Goal: Task Accomplishment & Management: Use online tool/utility

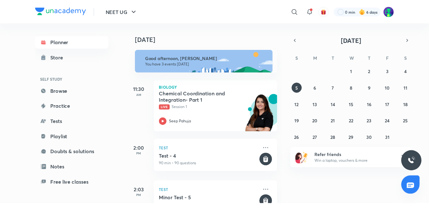
scroll to position [52, 0]
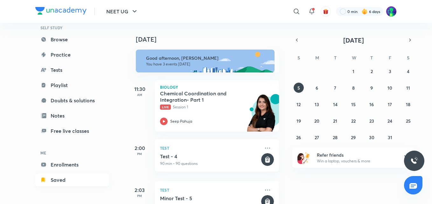
click at [56, 184] on link "Saved" at bounding box center [72, 180] width 74 height 13
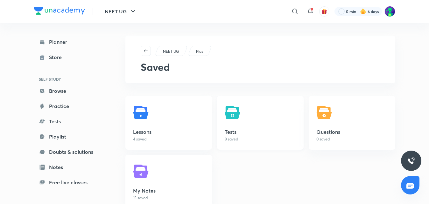
click at [238, 113] on img at bounding box center [234, 113] width 18 height 18
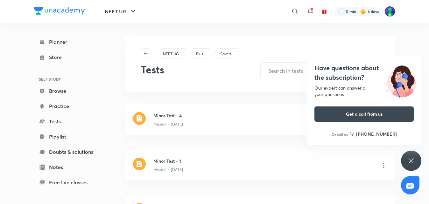
click at [405, 160] on div "Have questions about the subscription? Our expert can answer all your questions…" at bounding box center [411, 161] width 20 height 20
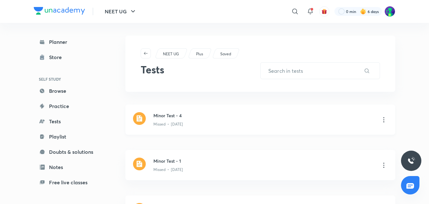
click at [179, 117] on h3 "Minor Test - 4" at bounding box center [263, 115] width 221 height 7
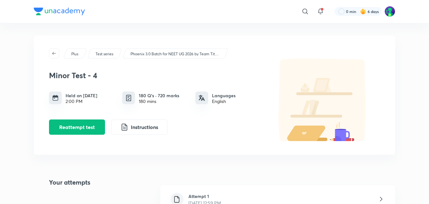
click at [217, 197] on h6 "Attempt 1" at bounding box center [204, 196] width 32 height 7
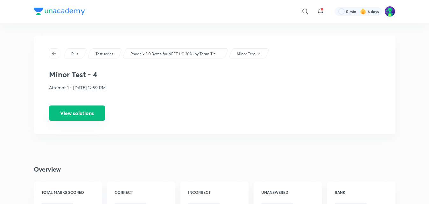
click at [89, 114] on button "View solutions" at bounding box center [77, 113] width 56 height 15
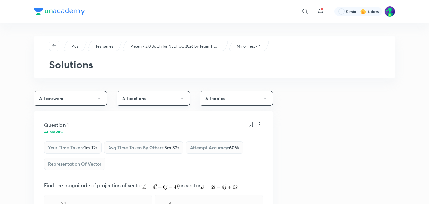
click at [184, 100] on icon "button" at bounding box center [181, 98] width 5 height 5
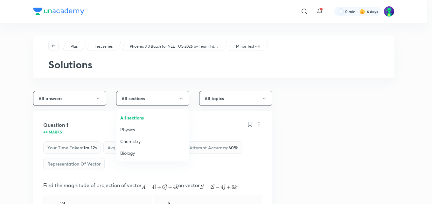
click at [342, 125] on div at bounding box center [216, 102] width 432 height 204
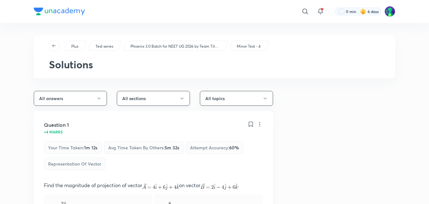
click at [169, 102] on button "All sections" at bounding box center [153, 98] width 73 height 15
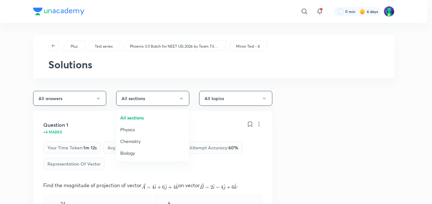
click at [142, 130] on span "Physics" at bounding box center [152, 129] width 65 height 7
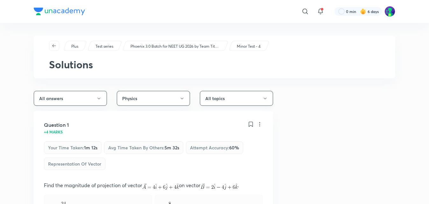
click at [224, 100] on button "All topics" at bounding box center [236, 98] width 73 height 15
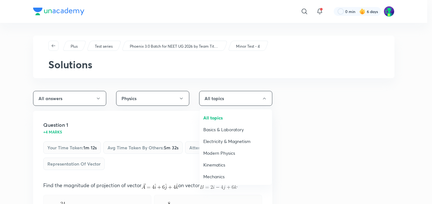
click at [220, 141] on span "Electricity & Magnetism" at bounding box center [235, 141] width 65 height 7
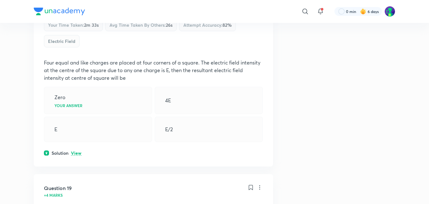
scroll to position [135, 0]
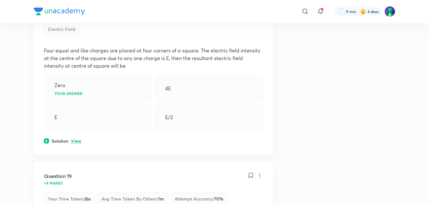
click at [75, 142] on p "View" at bounding box center [76, 141] width 10 height 5
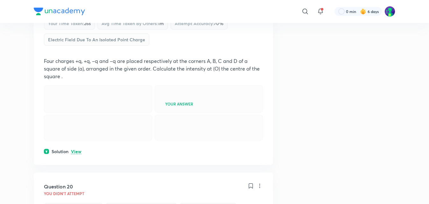
scroll to position [338, 0]
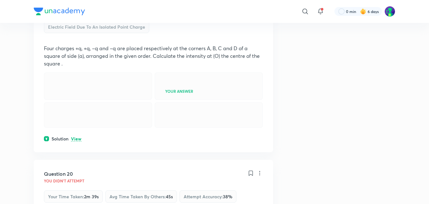
click at [77, 142] on p "View" at bounding box center [76, 139] width 10 height 5
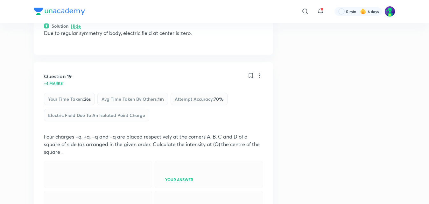
scroll to position [249, 0]
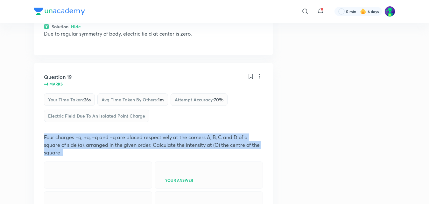
drag, startPoint x: 45, startPoint y: 136, endPoint x: 70, endPoint y: 155, distance: 31.9
click at [70, 155] on p "Four charges +q, +q, –q and –q are placed respectively at the corners A, B, C a…" at bounding box center [153, 145] width 219 height 23
copy p "Four charges +q, +q, –q and –q are placed respectively at the corners A, B, C a…"
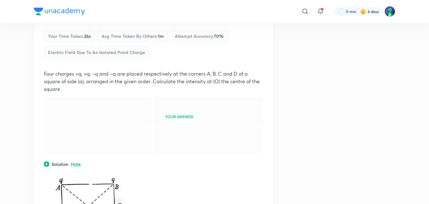
scroll to position [326, 0]
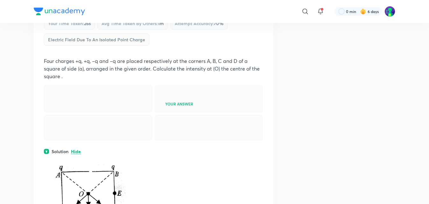
drag, startPoint x: 349, startPoint y: 99, endPoint x: 396, endPoint y: 114, distance: 49.2
drag, startPoint x: 376, startPoint y: 101, endPoint x: 404, endPoint y: 112, distance: 29.9
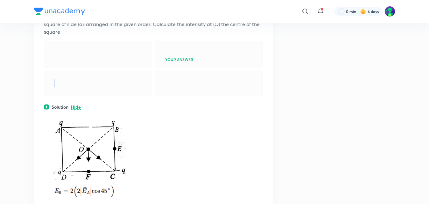
scroll to position [453, 0]
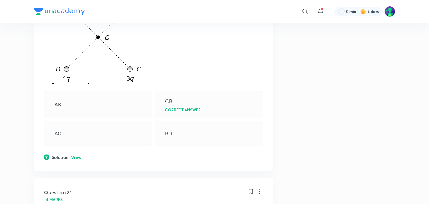
scroll to position [758, 0]
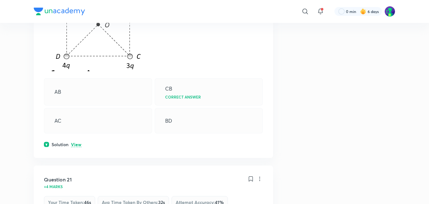
click at [78, 147] on p "View" at bounding box center [76, 144] width 10 height 5
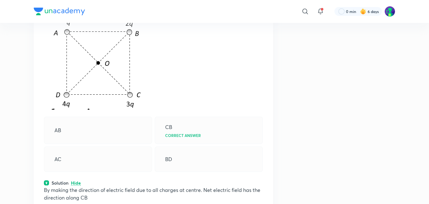
scroll to position [707, 0]
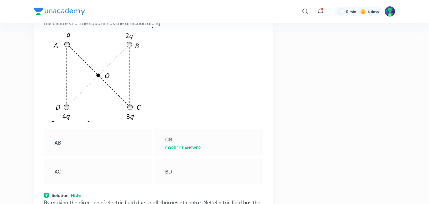
click at [78, 156] on div "AB" at bounding box center [98, 142] width 108 height 27
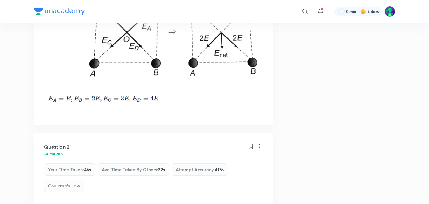
scroll to position [936, 0]
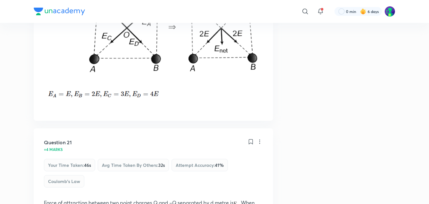
click at [78, 146] on div "Question 21" at bounding box center [146, 143] width 204 height 8
click at [76, 146] on div "Question 21" at bounding box center [146, 143] width 204 height 8
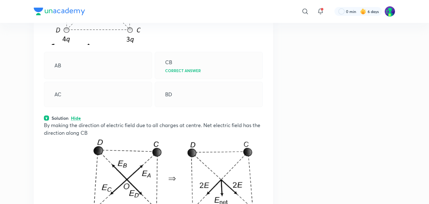
scroll to position [722, 0]
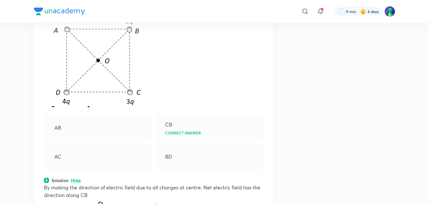
click at [75, 170] on div "AC" at bounding box center [98, 156] width 108 height 25
click at [78, 170] on div "AC" at bounding box center [98, 156] width 108 height 25
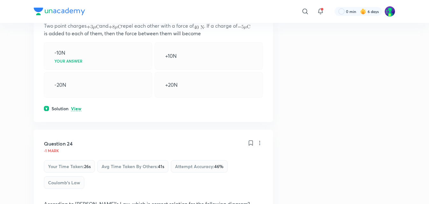
scroll to position [1498, 0]
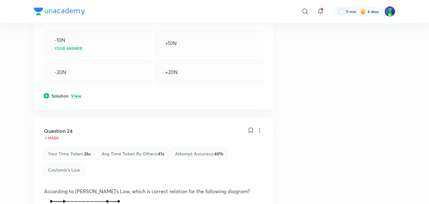
click at [78, 99] on p "View" at bounding box center [76, 96] width 10 height 5
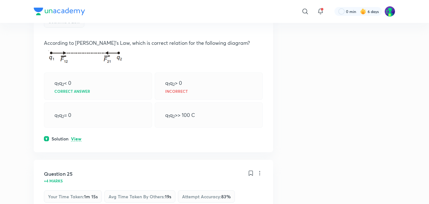
scroll to position [1702, 0]
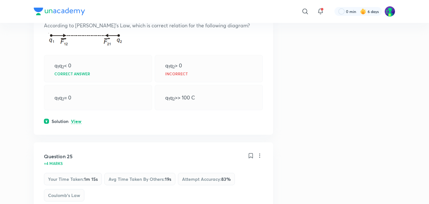
click at [80, 124] on p "View" at bounding box center [76, 121] width 10 height 5
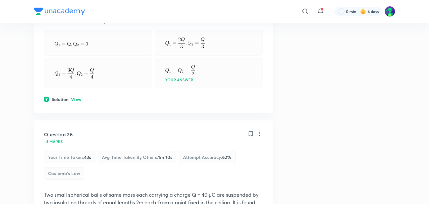
scroll to position [1931, 0]
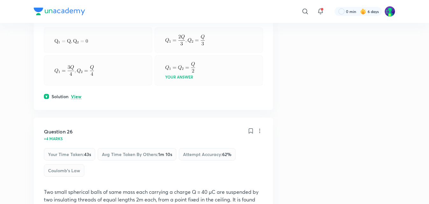
click at [77, 99] on p "View" at bounding box center [76, 96] width 10 height 5
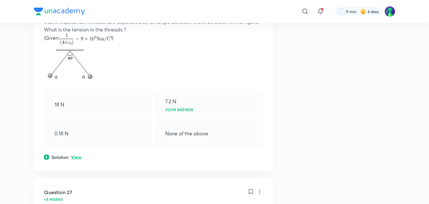
scroll to position [2211, 0]
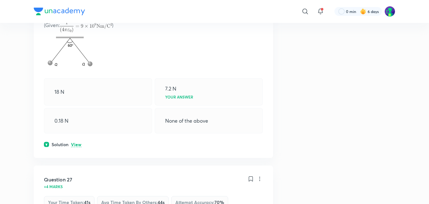
click at [77, 147] on p "View" at bounding box center [76, 144] width 10 height 5
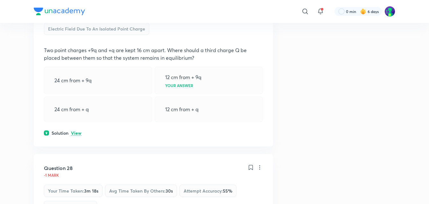
scroll to position [2529, 0]
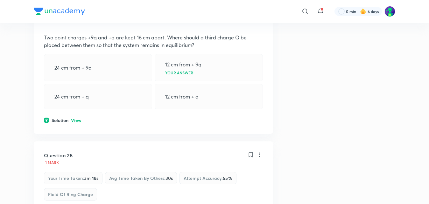
click at [73, 123] on p "View" at bounding box center [76, 120] width 10 height 5
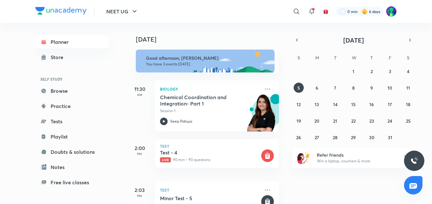
scroll to position [21, 0]
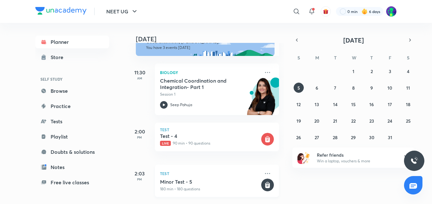
click at [213, 179] on h5 "Minor Test - 5" at bounding box center [210, 182] width 100 height 6
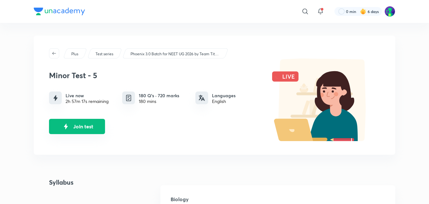
click at [68, 123] on img "Join test" at bounding box center [66, 127] width 10 height 10
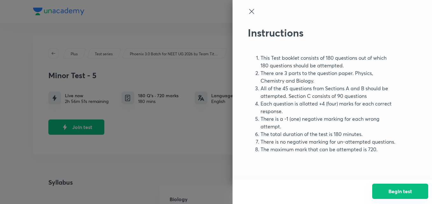
click at [407, 193] on button "Begin test" at bounding box center [400, 191] width 56 height 15
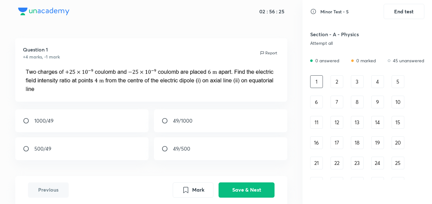
drag, startPoint x: 432, startPoint y: 103, endPoint x: 410, endPoint y: 89, distance: 25.7
click at [410, 89] on div "Minor Test - 5 End test Section - A - Physics Attempt all 0 answered 0 marked 4…" at bounding box center [366, 102] width 129 height 204
drag, startPoint x: 410, startPoint y: 89, endPoint x: 406, endPoint y: 120, distance: 31.5
click at [406, 120] on div "1 2 3 4 5 6 7 8 9 10 11 12 13 14 15 16 17 18 19 20 21 22 23 24 25 26 27 28 29 3…" at bounding box center [367, 163] width 114 height 176
drag, startPoint x: 416, startPoint y: 154, endPoint x: 408, endPoint y: 97, distance: 57.2
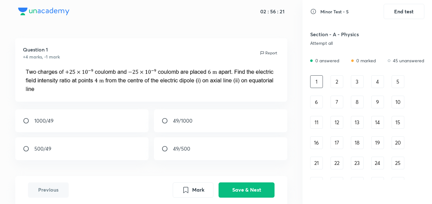
click at [408, 97] on div "1 2 3 4 5 6 7 8 9 10 11 12 13 14 15 16 17 18 19 20 21 22 23 24 25 26 27 28 29 3…" at bounding box center [367, 163] width 114 height 176
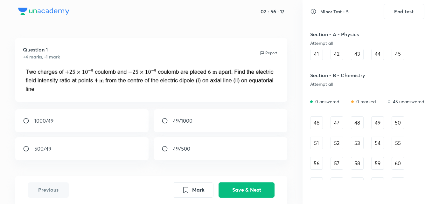
scroll to position [178, 0]
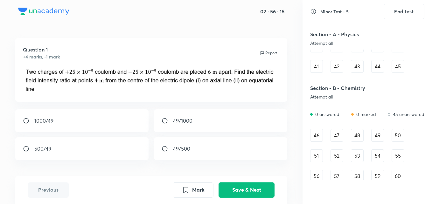
click at [317, 133] on div "46" at bounding box center [316, 135] width 13 height 13
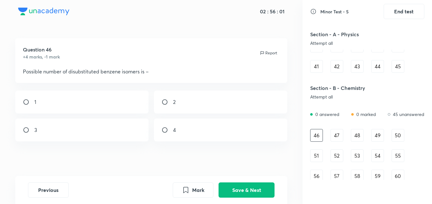
click at [25, 128] on input "radio" at bounding box center [28, 130] width 11 height 6
radio input "true"
click at [242, 184] on button "Save & Next" at bounding box center [247, 189] width 56 height 15
click at [164, 100] on input "radio" at bounding box center [167, 102] width 11 height 6
radio input "true"
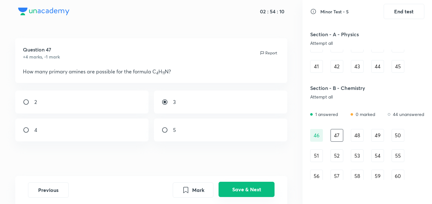
click at [233, 184] on button "Save & Next" at bounding box center [247, 189] width 56 height 15
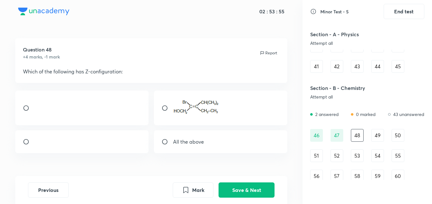
click at [90, 100] on div at bounding box center [81, 108] width 133 height 35
radio input "true"
click at [376, 133] on div "49" at bounding box center [377, 135] width 13 height 13
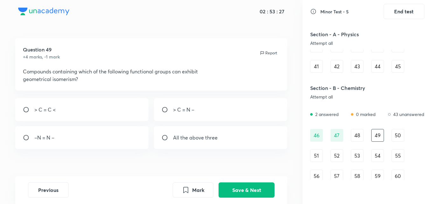
click at [361, 138] on div "48" at bounding box center [357, 135] width 13 height 13
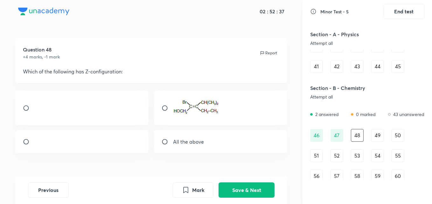
click at [380, 134] on div "49" at bounding box center [377, 135] width 13 height 13
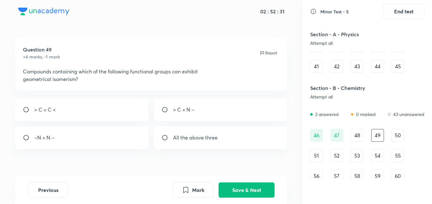
click at [49, 101] on div "> C = C <" at bounding box center [81, 109] width 133 height 23
click at [30, 111] on input "radio" at bounding box center [28, 110] width 11 height 6
radio input "false"
click at [239, 191] on button "Save & Next" at bounding box center [247, 189] width 56 height 15
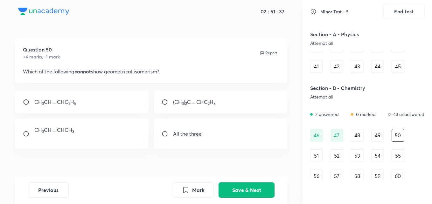
click at [166, 132] on input "radio" at bounding box center [167, 134] width 11 height 6
radio input "true"
click at [29, 135] on input "radio" at bounding box center [28, 134] width 11 height 6
radio input "true"
radio input "false"
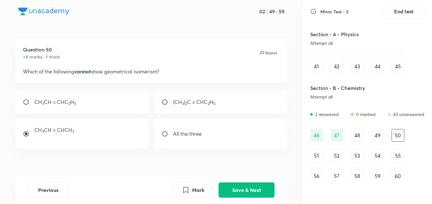
click at [167, 101] on input "radio" at bounding box center [167, 102] width 11 height 6
radio input "true"
radio input "false"
click at [255, 191] on button "Save & Next" at bounding box center [247, 189] width 56 height 15
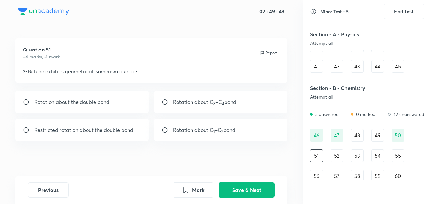
click at [379, 136] on div "49" at bounding box center [377, 135] width 13 height 13
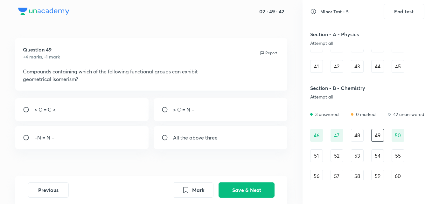
click at [26, 107] on input "radio" at bounding box center [28, 110] width 11 height 6
radio input "true"
click at [235, 191] on button "Save & Next" at bounding box center [247, 189] width 56 height 15
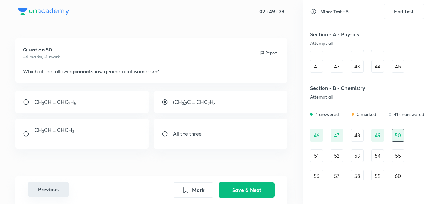
click at [46, 189] on button "Previous" at bounding box center [48, 189] width 41 height 15
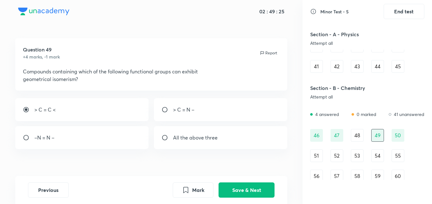
click at [321, 157] on div "51" at bounding box center [316, 155] width 13 height 13
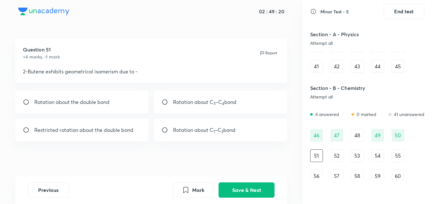
drag, startPoint x: 23, startPoint y: 72, endPoint x: 52, endPoint y: 82, distance: 30.6
click at [52, 82] on div "Question 51 +4 marks, -1 mark Report 2-Butene exhibits geometrical isomerism du…" at bounding box center [151, 60] width 272 height 45
click at [19, 132] on div "Restricted rotation about the double bond" at bounding box center [81, 130] width 133 height 23
radio input "true"
click at [241, 189] on button "Save & Next" at bounding box center [247, 189] width 56 height 15
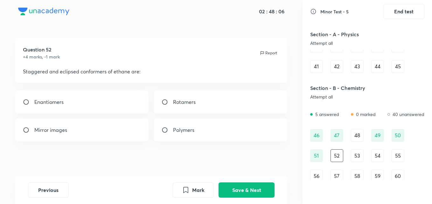
click at [195, 108] on div "Rotamers" at bounding box center [220, 102] width 133 height 23
radio input "true"
click at [256, 190] on button "Save & Next" at bounding box center [247, 189] width 56 height 15
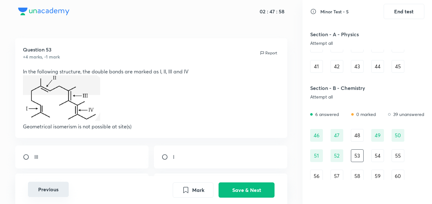
click at [57, 196] on button "Previous" at bounding box center [48, 189] width 41 height 15
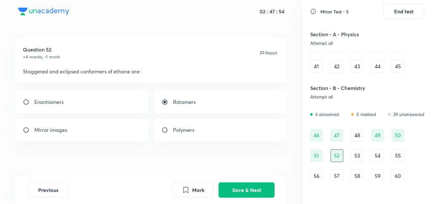
click at [239, 134] on div "Polymers" at bounding box center [220, 130] width 133 height 23
radio input "false"
click at [239, 134] on div "Polymers" at bounding box center [220, 130] width 133 height 23
radio input "false"
click at [245, 192] on button "Save & Next" at bounding box center [247, 189] width 56 height 15
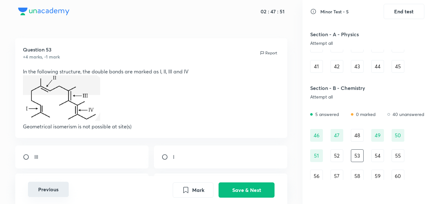
click at [52, 190] on button "Previous" at bounding box center [48, 189] width 41 height 15
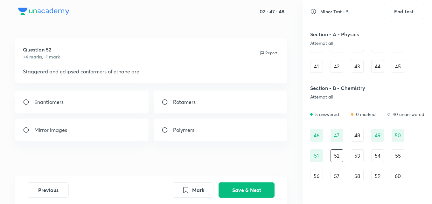
click at [159, 107] on div "Rotamers" at bounding box center [220, 102] width 133 height 23
radio input "true"
click at [256, 184] on button "Save & Next" at bounding box center [247, 189] width 56 height 15
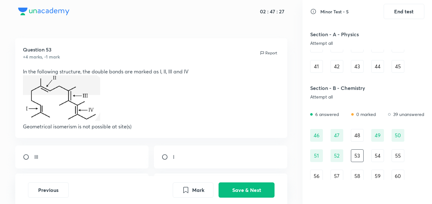
click at [353, 131] on div "48" at bounding box center [357, 135] width 13 height 13
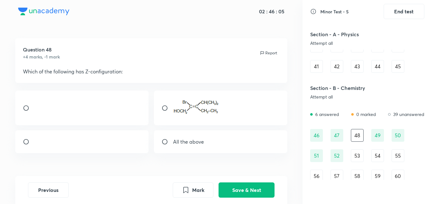
click at [188, 146] on p "All the above" at bounding box center [188, 142] width 31 height 8
radio input "true"
click at [255, 186] on button "Save & Next" at bounding box center [247, 189] width 56 height 15
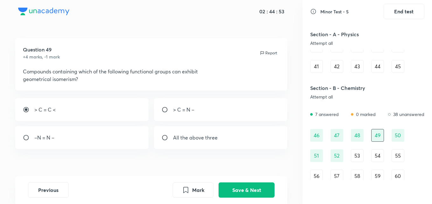
click at [358, 157] on div "53" at bounding box center [357, 155] width 13 height 13
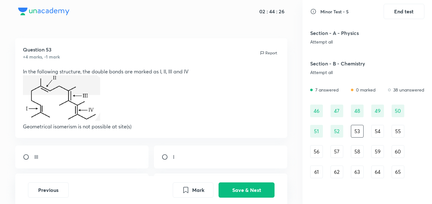
scroll to position [204, 0]
click at [282, 103] on div "Question 53 +4 marks, -1 mark Report In the following structure, the double bon…" at bounding box center [151, 88] width 272 height 100
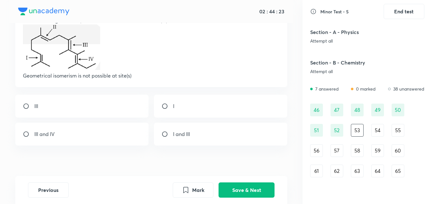
scroll to position [38, 0]
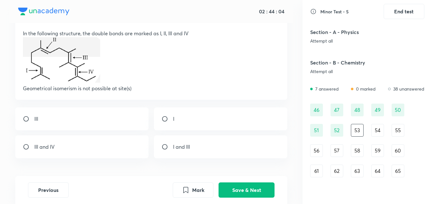
click at [183, 119] on div "I" at bounding box center [220, 119] width 133 height 23
radio input "true"
click at [253, 195] on button "Save & Next" at bounding box center [247, 189] width 56 height 15
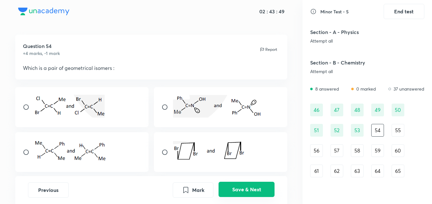
scroll to position [38, 0]
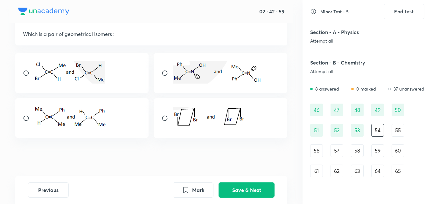
click at [24, 118] on input "radio" at bounding box center [28, 118] width 11 height 6
radio input "true"
click at [251, 189] on button "Save & Next" at bounding box center [247, 189] width 56 height 15
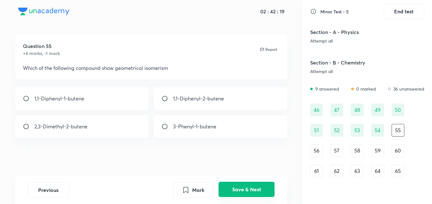
scroll to position [3, 0]
click at [36, 123] on p "2,3-Dimethyl-2-butene" at bounding box center [60, 127] width 53 height 8
radio input "true"
click at [237, 189] on button "Save & Next" at bounding box center [247, 189] width 56 height 15
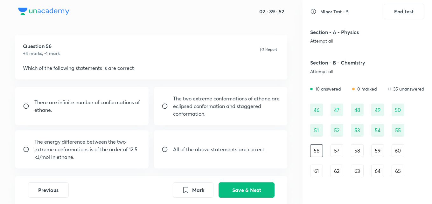
click at [343, 130] on div "52" at bounding box center [336, 130] width 13 height 13
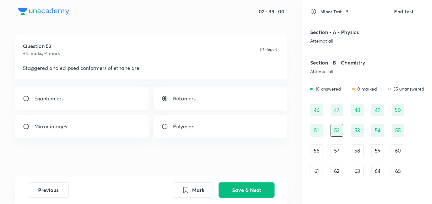
click at [321, 147] on div "56" at bounding box center [316, 150] width 13 height 13
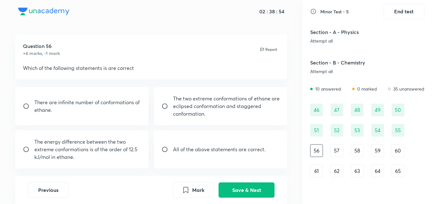
click at [415, 138] on div "46 47 48 49 50 51 52 53 54 55 56 57 58 59 60 61 62 63 64 65 66 67 68 69 70 71 7…" at bounding box center [367, 192] width 114 height 176
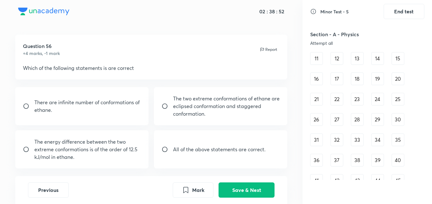
scroll to position [64, 0]
click at [379, 144] on div "34" at bounding box center [377, 140] width 13 height 13
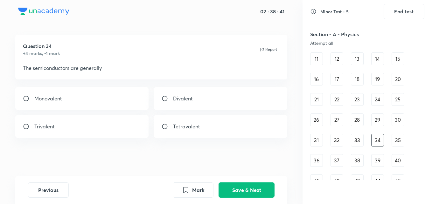
click at [101, 129] on div "Trivalent" at bounding box center [81, 126] width 133 height 23
radio input "true"
click at [239, 190] on button "Save & Next" at bounding box center [247, 189] width 56 height 15
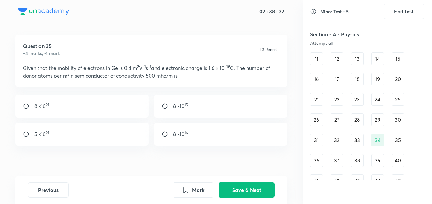
click at [381, 158] on div "39" at bounding box center [377, 160] width 13 height 13
click at [338, 123] on div "27" at bounding box center [336, 120] width 13 height 13
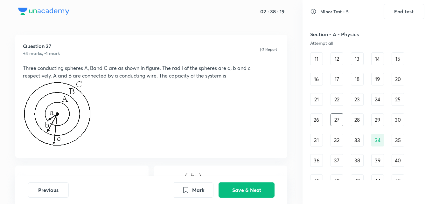
click at [334, 91] on div "1 2 3 4 5 6 7 8 9 10 11 12 13 14 15 16 17 18 19 20 21 22 23 24 25 26 27 28 29 3…" at bounding box center [367, 100] width 114 height 176
click at [335, 99] on div "22" at bounding box center [336, 99] width 13 height 13
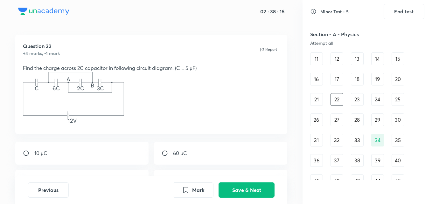
scroll to position [76, 0]
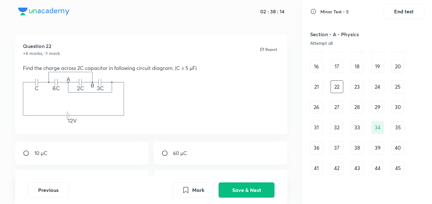
click at [163, 91] on p at bounding box center [151, 99] width 257 height 55
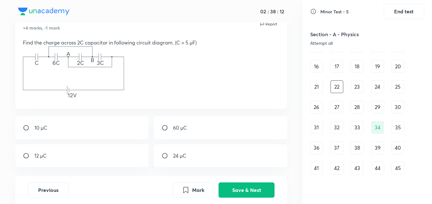
scroll to position [42, 0]
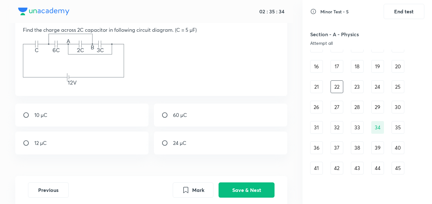
click at [159, 76] on p at bounding box center [151, 61] width 257 height 55
click at [361, 88] on div "23" at bounding box center [357, 86] width 13 height 13
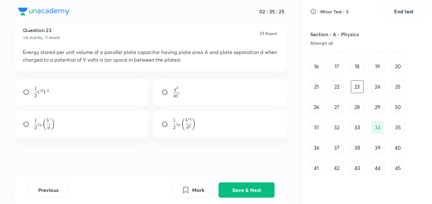
scroll to position [19, 0]
click at [338, 87] on div "22" at bounding box center [336, 86] width 13 height 13
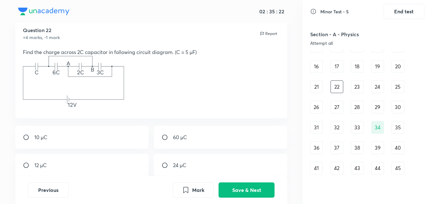
scroll to position [42, 0]
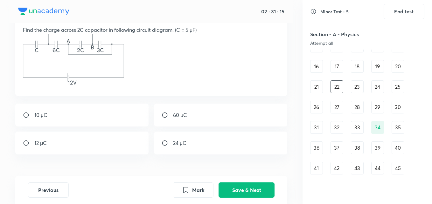
drag, startPoint x: 22, startPoint y: 30, endPoint x: 143, endPoint y: 84, distance: 132.2
click at [143, 84] on div "Question 22 +4 marks, -1 mark Report Find the charge across 2C capacitor in fol…" at bounding box center [151, 47] width 272 height 100
click at [360, 90] on div "23" at bounding box center [357, 86] width 13 height 13
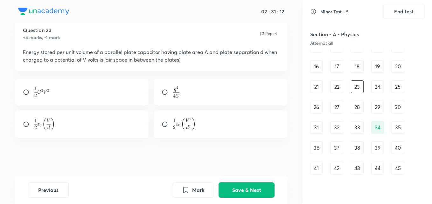
click at [315, 70] on div "16" at bounding box center [316, 66] width 13 height 13
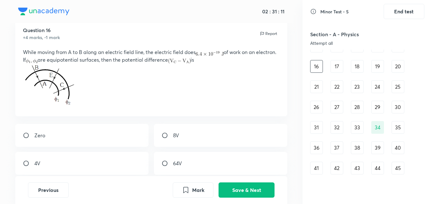
scroll to position [42, 0]
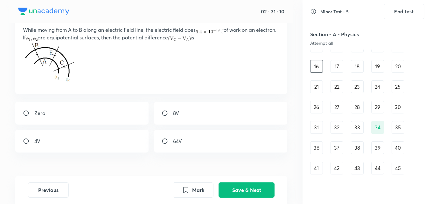
click at [359, 70] on div "18" at bounding box center [357, 66] width 13 height 13
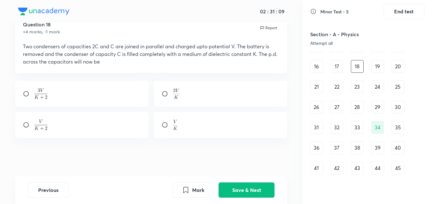
click at [415, 97] on div "1 2 3 4 5 6 7 8 9 10 11 12 13 14 15 16 17 18 19 20 21 22 23 24 25 26 27 28 29 3…" at bounding box center [367, 87] width 114 height 176
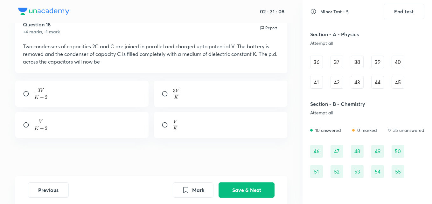
scroll to position [191, 0]
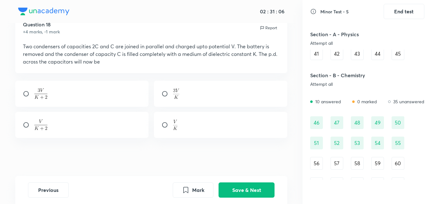
click at [392, 51] on div "45" at bounding box center [398, 53] width 13 height 13
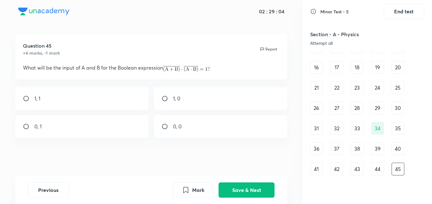
scroll to position [38, 0]
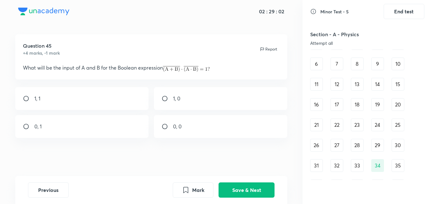
click at [335, 124] on div "22" at bounding box center [336, 125] width 13 height 13
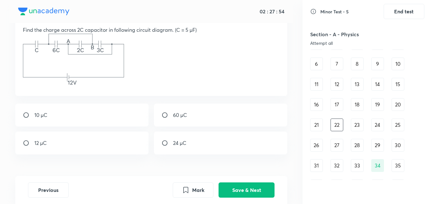
click at [214, 112] on div "60 µC" at bounding box center [220, 115] width 133 height 23
radio input "true"
click at [246, 188] on button "Save & Next" at bounding box center [247, 189] width 56 height 15
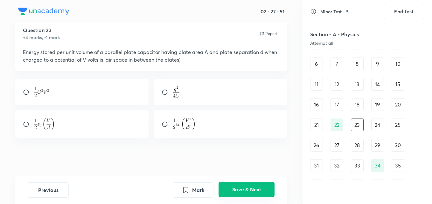
scroll to position [19, 0]
click at [378, 127] on div "24" at bounding box center [377, 125] width 13 height 13
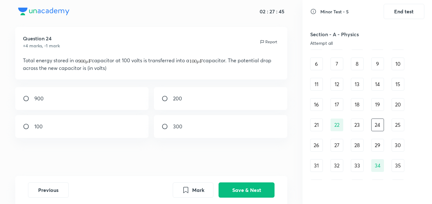
scroll to position [11, 0]
drag, startPoint x: 23, startPoint y: 59, endPoint x: 204, endPoint y: 63, distance: 181.3
click at [204, 63] on p "Total energy stored in a capacitor at 100 volts is transferred into a capacitor…" at bounding box center [151, 64] width 257 height 15
click at [395, 122] on div "25" at bounding box center [398, 125] width 13 height 13
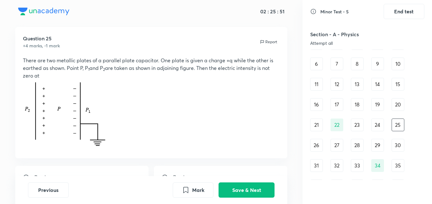
scroll to position [19, 0]
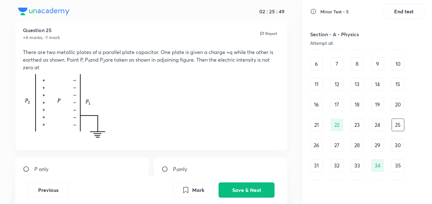
click at [421, 99] on div "1 2 3 4 5 6 7 8 9 10 11 12 13 14 15 16 17 18 19 20 21 22 23 24 25 26 27 28 29 3…" at bounding box center [367, 125] width 114 height 176
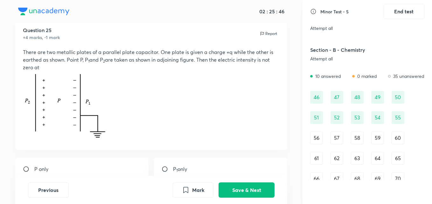
scroll to position [254, 0]
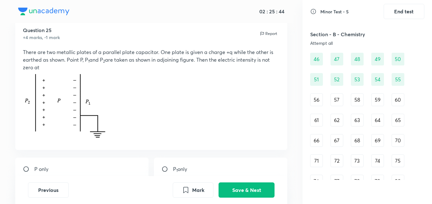
click at [311, 95] on div "56" at bounding box center [316, 100] width 13 height 13
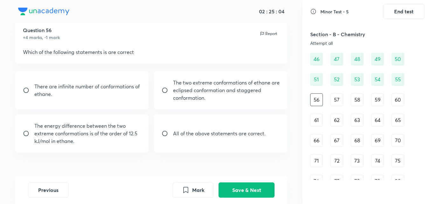
click at [164, 132] on input "radio" at bounding box center [167, 133] width 11 height 6
radio input "true"
click at [233, 185] on button "Save & Next" at bounding box center [247, 189] width 56 height 15
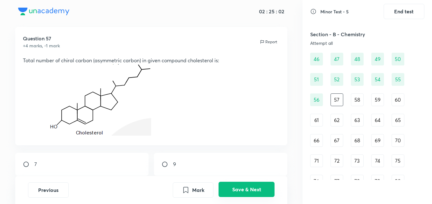
scroll to position [19, 0]
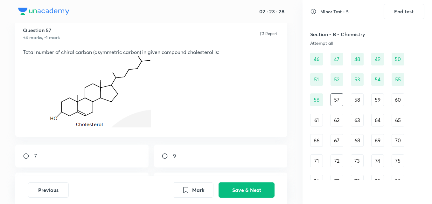
click at [174, 162] on div "9" at bounding box center [220, 156] width 133 height 23
radio input "true"
click at [257, 189] on button "Save & Next" at bounding box center [247, 189] width 56 height 15
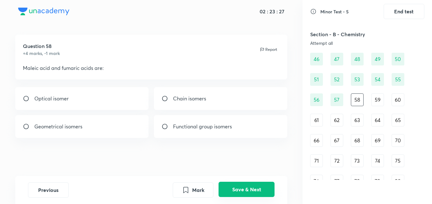
scroll to position [3, 0]
click at [65, 119] on div "Geometrical isomers" at bounding box center [81, 126] width 133 height 23
radio input "true"
click at [255, 191] on button "Save & Next" at bounding box center [247, 189] width 56 height 15
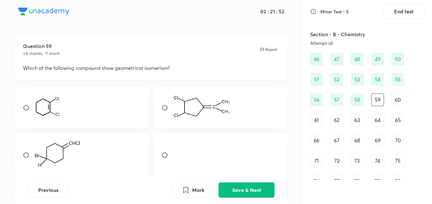
click at [30, 120] on div at bounding box center [81, 107] width 133 height 41
radio input "true"
click at [260, 188] on button "Save & Next" at bounding box center [247, 189] width 56 height 15
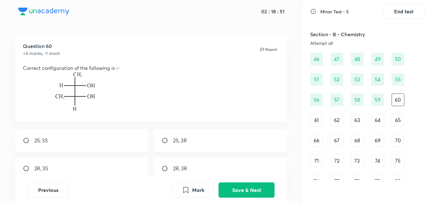
click at [294, 81] on div "Question 60 +4 marks, -1 mark Report Correct configuration of the following is …" at bounding box center [151, 127] width 302 height 184
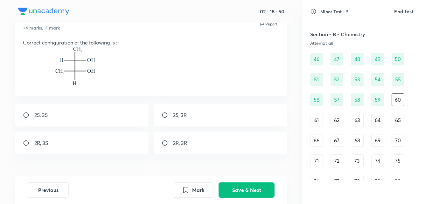
scroll to position [16, 0]
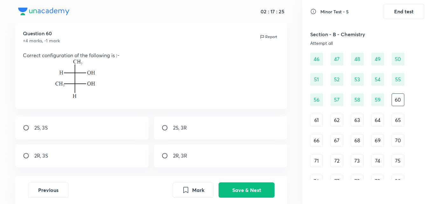
click at [164, 130] on input "radio" at bounding box center [167, 128] width 11 height 6
radio input "true"
click at [249, 191] on button "Save & Next" at bounding box center [247, 189] width 56 height 15
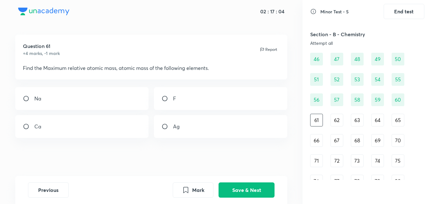
click at [267, 120] on div "Ag" at bounding box center [220, 126] width 133 height 23
radio input "true"
click at [233, 190] on button "Save & Next" at bounding box center [247, 189] width 56 height 15
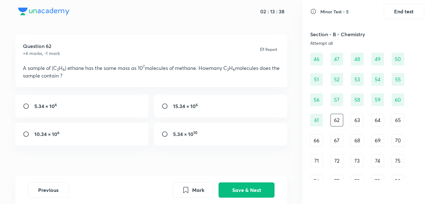
click at [361, 121] on div "63" at bounding box center [357, 120] width 13 height 13
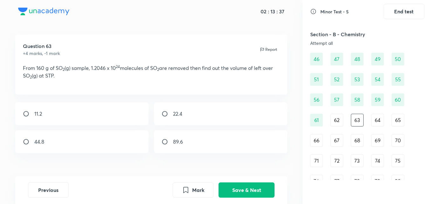
click at [341, 121] on div "62" at bounding box center [336, 120] width 13 height 13
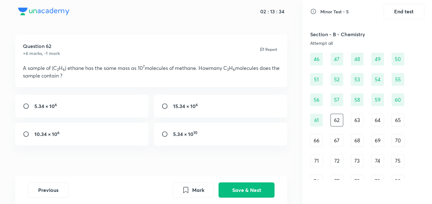
click at [355, 122] on div "63" at bounding box center [357, 120] width 13 height 13
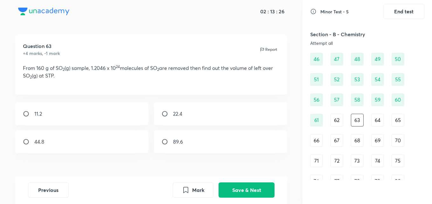
click at [338, 125] on div "62" at bounding box center [336, 120] width 13 height 13
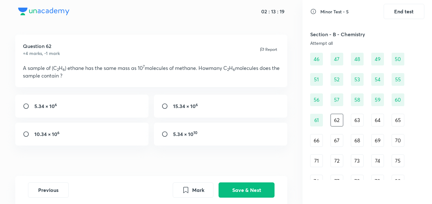
click at [358, 118] on div "63" at bounding box center [357, 120] width 13 height 13
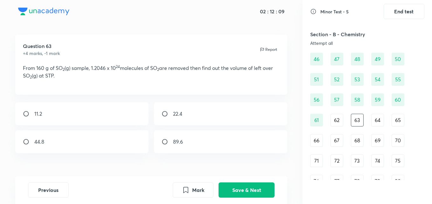
click at [338, 120] on div "62" at bounding box center [336, 120] width 13 height 13
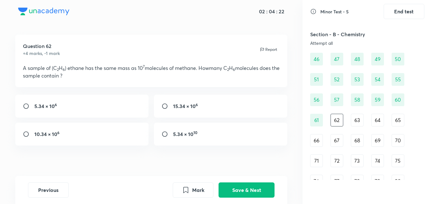
click at [57, 109] on div "5.34 × 10 6" at bounding box center [81, 106] width 133 height 23
radio input "true"
click at [238, 182] on div "Previous Mark Save & Next" at bounding box center [151, 190] width 272 height 28
click at [242, 189] on button "Save & Next" at bounding box center [247, 189] width 56 height 15
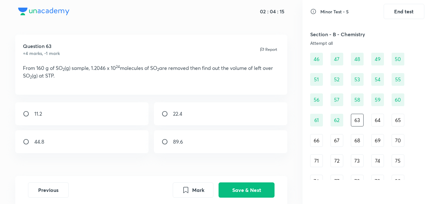
click at [420, 109] on div "46 47 48 49 50 51 52 53 54 55 56 57 58 59 60 61 62 63 64 65 66 67 68 69 70 71 7…" at bounding box center [367, 141] width 114 height 176
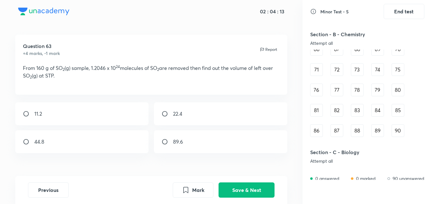
scroll to position [407, 0]
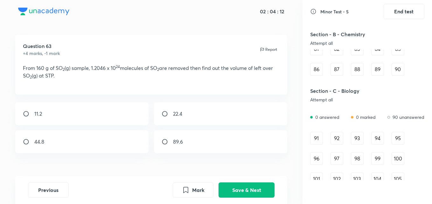
click at [372, 64] on div "89" at bounding box center [377, 69] width 13 height 13
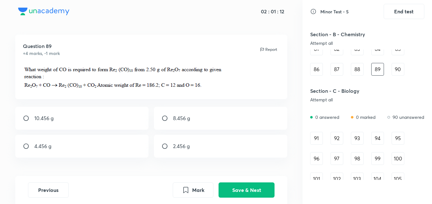
click at [182, 115] on p "8.456 g" at bounding box center [181, 118] width 17 height 8
click at [78, 143] on div "4.456 g" at bounding box center [81, 146] width 133 height 23
radio input "false"
radio input "true"
click at [221, 115] on div "8.456 g" at bounding box center [220, 118] width 133 height 23
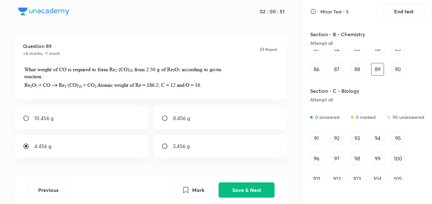
radio input "true"
radio input "false"
click at [234, 189] on button "Save & Next" at bounding box center [247, 189] width 56 height 15
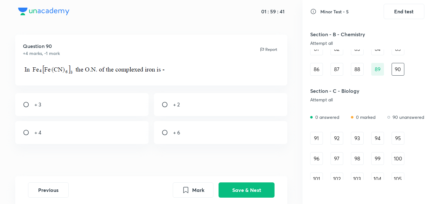
click at [38, 77] on p at bounding box center [151, 71] width 257 height 14
click at [179, 101] on p "+ 2" at bounding box center [176, 105] width 7 height 8
radio input "true"
click at [257, 191] on button "Save & Next" at bounding box center [247, 189] width 56 height 15
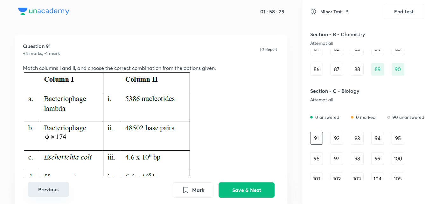
click at [43, 190] on button "Previous" at bounding box center [48, 189] width 41 height 15
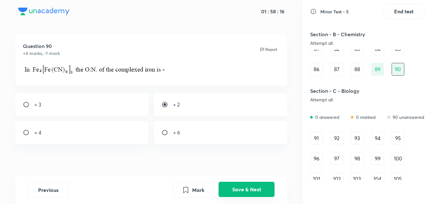
click at [249, 186] on button "Save & Next" at bounding box center [247, 189] width 56 height 15
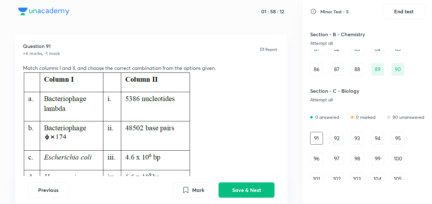
click at [316, 72] on div "86" at bounding box center [316, 69] width 13 height 13
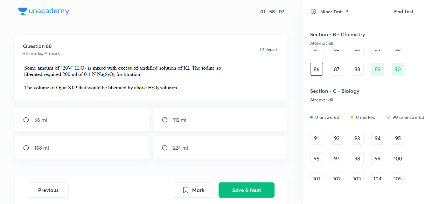
click at [317, 51] on div "81" at bounding box center [316, 49] width 13 height 13
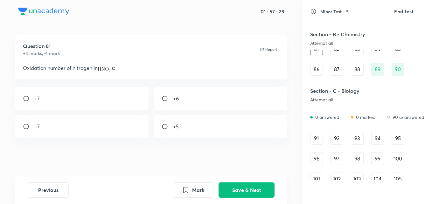
click at [173, 132] on div "+5" at bounding box center [220, 126] width 133 height 23
radio input "true"
click at [246, 193] on button "Save & Next" at bounding box center [247, 189] width 56 height 15
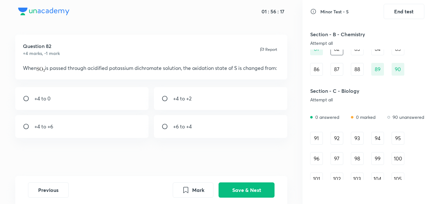
click at [48, 130] on p "+4 to +6" at bounding box center [43, 127] width 19 height 8
radio input "true"
click at [237, 187] on button "Save & Next" at bounding box center [247, 189] width 56 height 15
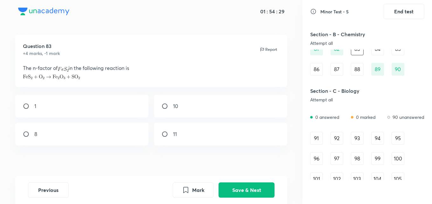
click at [79, 100] on div "1" at bounding box center [81, 106] width 133 height 23
radio input "true"
click at [253, 190] on button "Save & Next" at bounding box center [247, 189] width 56 height 15
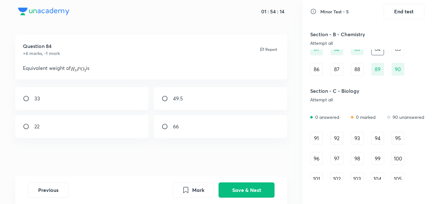
click at [235, 105] on div "49.5" at bounding box center [220, 98] width 133 height 23
click at [176, 128] on p "66" at bounding box center [176, 127] width 6 height 8
radio input "false"
radio input "true"
click at [248, 188] on button "Save & Next" at bounding box center [247, 189] width 56 height 15
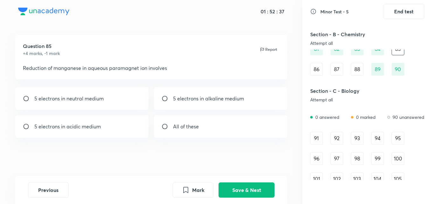
click at [166, 124] on input "radio" at bounding box center [167, 126] width 11 height 6
radio input "true"
click at [173, 102] on div "5 electrons in alkaline medium" at bounding box center [220, 98] width 133 height 23
radio input "true"
radio input "false"
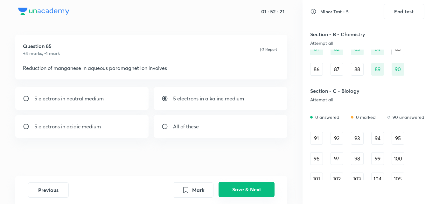
click at [247, 189] on button "Save & Next" at bounding box center [247, 189] width 56 height 15
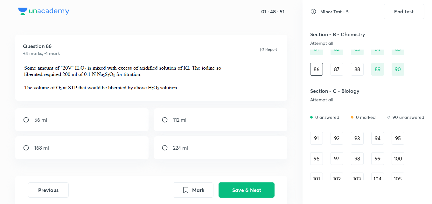
click at [226, 121] on div "112 ml" at bounding box center [220, 119] width 133 height 23
radio input "true"
click at [243, 186] on button "Save & Next" at bounding box center [247, 189] width 56 height 15
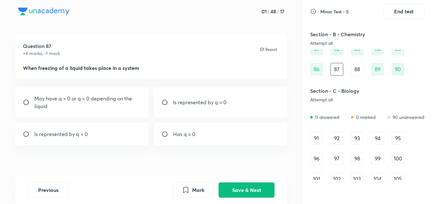
click at [68, 137] on p "Is represented by q < 0" at bounding box center [60, 134] width 53 height 8
radio input "true"
click at [238, 196] on button "Save & Next" at bounding box center [247, 189] width 56 height 15
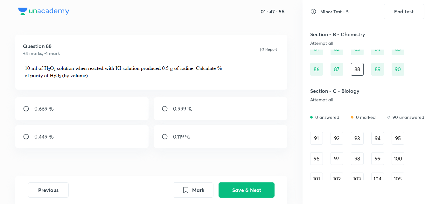
click at [321, 138] on div "91" at bounding box center [316, 138] width 13 height 13
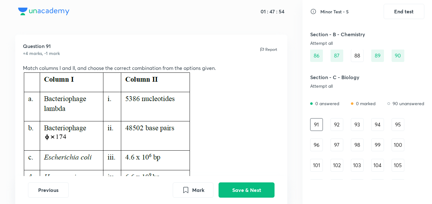
scroll to position [433, 0]
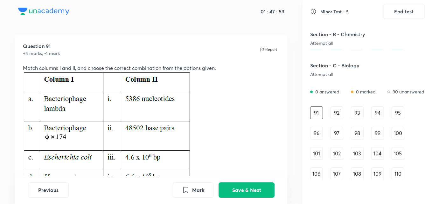
click at [294, 127] on div "Question 91 +4 marks, -1 mark Report Match columns I and II, and choose the cor…" at bounding box center [151, 171] width 302 height 273
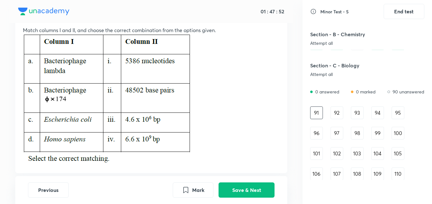
scroll to position [42, 0]
click at [411, 64] on div "Section - C - Biology Attempt all" at bounding box center [367, 69] width 114 height 23
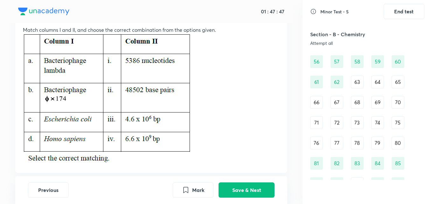
scroll to position [305, 0]
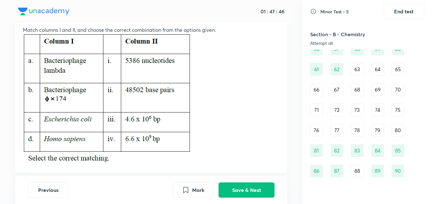
click at [355, 70] on div "63" at bounding box center [357, 69] width 13 height 13
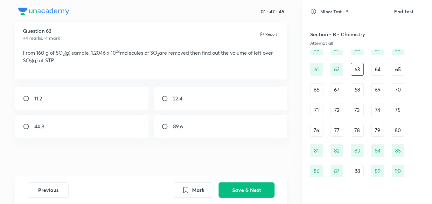
scroll to position [19, 0]
click at [380, 69] on div "64" at bounding box center [377, 69] width 13 height 13
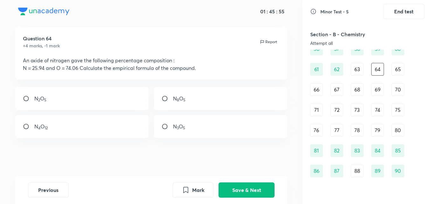
scroll to position [11, 0]
click at [353, 73] on div "63" at bounding box center [357, 69] width 13 height 13
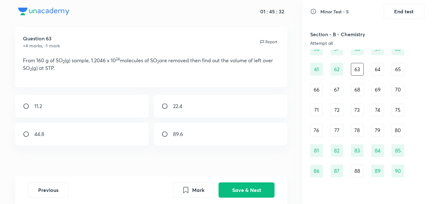
scroll to position [19, 0]
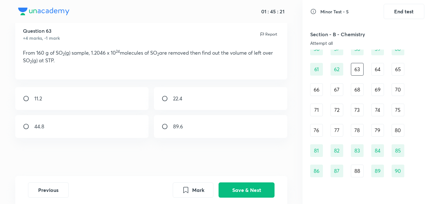
click at [164, 103] on div "22.4" at bounding box center [220, 98] width 133 height 23
radio input "true"
click at [224, 182] on div "Previous Mark Save & Next" at bounding box center [151, 190] width 272 height 28
click at [233, 199] on div "Previous Mark Save & Next" at bounding box center [151, 190] width 272 height 28
click at [243, 191] on button "Save & Next" at bounding box center [247, 189] width 56 height 15
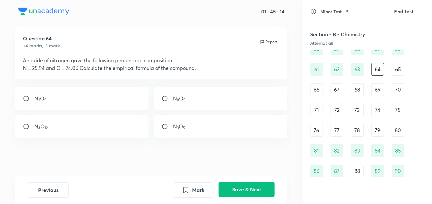
scroll to position [11, 0]
click at [188, 106] on div "N 8 O 5" at bounding box center [220, 98] width 133 height 23
radio input "true"
click at [81, 103] on div "N 2 O 5" at bounding box center [81, 98] width 133 height 23
radio input "true"
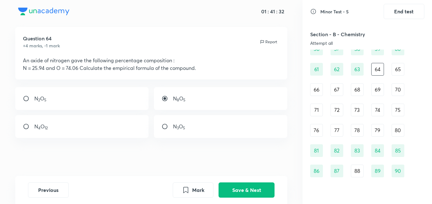
radio input "false"
click at [252, 190] on button "Save & Next" at bounding box center [247, 189] width 56 height 15
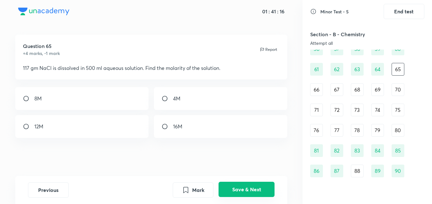
scroll to position [3, 0]
click at [215, 102] on div "4M" at bounding box center [220, 98] width 133 height 23
radio input "true"
click at [244, 187] on button "Save & Next" at bounding box center [247, 189] width 56 height 15
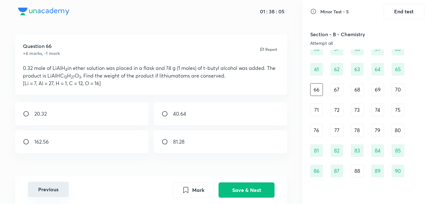
click at [52, 185] on button "Previous" at bounding box center [48, 189] width 41 height 15
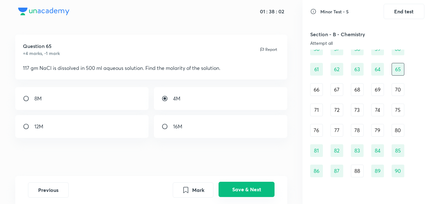
click at [237, 190] on button "Save & Next" at bounding box center [247, 189] width 56 height 15
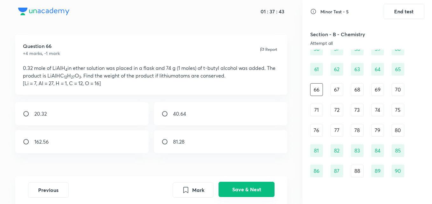
click at [252, 187] on button "Save & Next" at bounding box center [247, 189] width 56 height 15
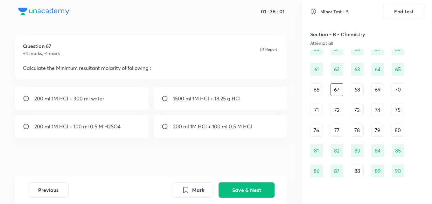
click at [85, 105] on div "200 ml 1M HCl + 300 ml water" at bounding box center [81, 98] width 133 height 23
click at [219, 170] on div "Question 67 +4 marks, -1 mark Report Calculate the Minimum resultant molarity o…" at bounding box center [151, 106] width 302 height 142
click at [183, 127] on p "200 ml 1M HCl + 100 ml 0.5 M HCl" at bounding box center [212, 127] width 79 height 8
radio input "false"
radio input "true"
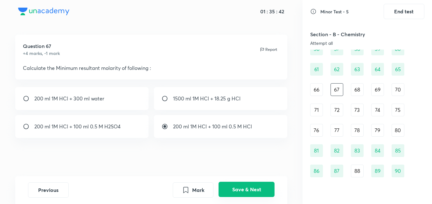
click at [236, 187] on button "Save & Next" at bounding box center [247, 189] width 56 height 15
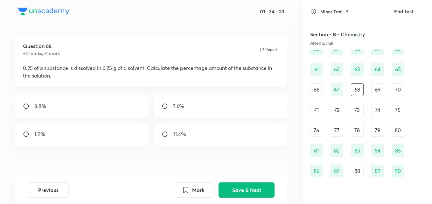
click at [61, 101] on div "3.8%" at bounding box center [81, 106] width 133 height 23
radio input "true"
click at [252, 188] on button "Save & Next" at bounding box center [247, 189] width 56 height 15
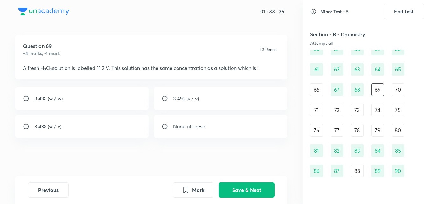
click at [173, 97] on p "3.4% (v / v)" at bounding box center [186, 99] width 26 height 8
click at [42, 124] on p "3.4% (w / v)" at bounding box center [47, 127] width 27 height 8
radio input "false"
radio input "true"
click at [237, 186] on button "Save & Next" at bounding box center [247, 189] width 56 height 15
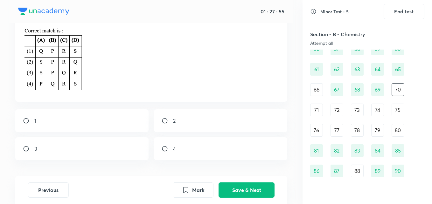
scroll to position [131, 0]
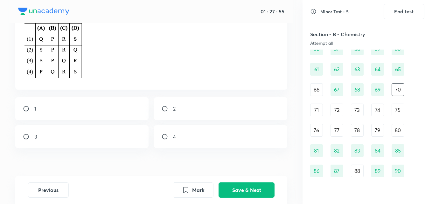
click at [56, 109] on div "1" at bounding box center [81, 108] width 133 height 23
radio input "true"
click at [233, 198] on div "Mark Save & Next" at bounding box center [224, 190] width 102 height 15
click at [232, 185] on button "Save & Next" at bounding box center [247, 189] width 56 height 15
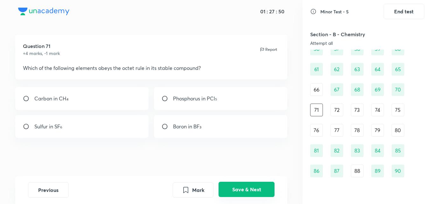
scroll to position [3, 0]
click at [67, 98] on p "Carbon in CH₄" at bounding box center [51, 99] width 34 height 8
radio input "true"
click at [247, 189] on button "Save & Next" at bounding box center [247, 189] width 56 height 15
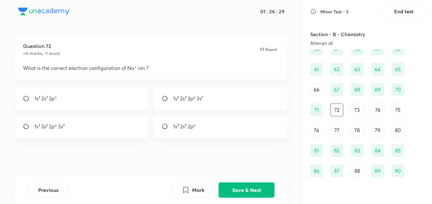
click at [164, 128] on input "radio" at bounding box center [167, 126] width 11 height 6
radio input "true"
click at [255, 186] on button "Save & Next" at bounding box center [247, 189] width 56 height 15
click at [162, 101] on input "radio" at bounding box center [167, 98] width 11 height 6
radio input "true"
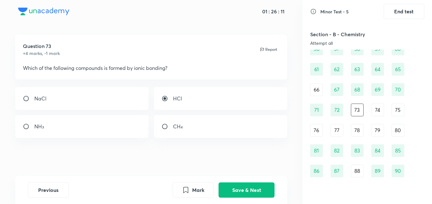
click at [27, 97] on input "radio" at bounding box center [28, 98] width 11 height 6
radio input "true"
radio input "false"
click at [241, 184] on button "Save & Next" at bounding box center [247, 189] width 56 height 15
click at [202, 101] on div "Na⁺" at bounding box center [220, 98] width 133 height 23
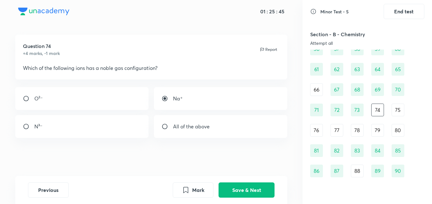
click at [186, 133] on div "All of the above" at bounding box center [220, 126] width 133 height 23
radio input "false"
radio input "true"
click at [240, 192] on button "Save & Next" at bounding box center [247, 189] width 56 height 15
click at [73, 127] on div "Amphoteric" at bounding box center [81, 126] width 133 height 23
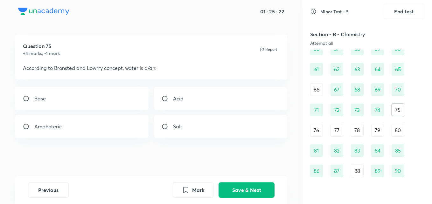
radio input "true"
click at [70, 101] on div "Base" at bounding box center [81, 98] width 133 height 23
radio input "true"
radio input "false"
click at [228, 190] on button "Save & Next" at bounding box center [247, 189] width 56 height 15
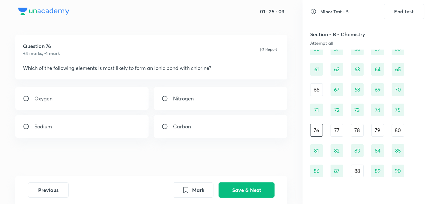
click at [27, 125] on input "radio" at bounding box center [28, 126] width 11 height 6
radio input "true"
click at [241, 191] on button "Save & Next" at bounding box center [247, 189] width 56 height 15
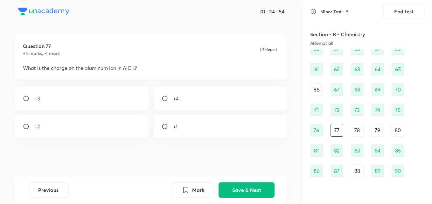
click at [51, 97] on div "+3" at bounding box center [81, 98] width 133 height 23
radio input "true"
click at [227, 188] on button "Save & Next" at bounding box center [247, 189] width 56 height 15
click at [60, 123] on div "Na and F" at bounding box center [81, 126] width 133 height 23
radio input "true"
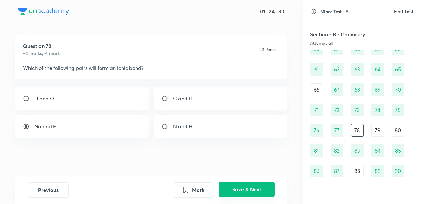
click at [234, 187] on button "Save & Next" at bounding box center [247, 189] width 56 height 15
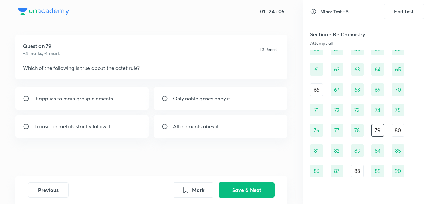
click at [41, 101] on p "It applies to main group elements" at bounding box center [73, 99] width 79 height 8
radio input "true"
click at [235, 184] on button "Save & Next" at bounding box center [247, 189] width 56 height 15
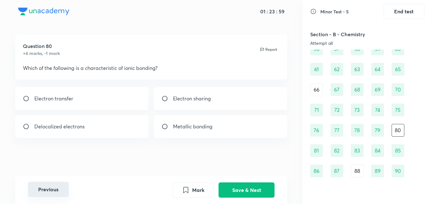
click at [47, 183] on button "Previous" at bounding box center [48, 189] width 41 height 15
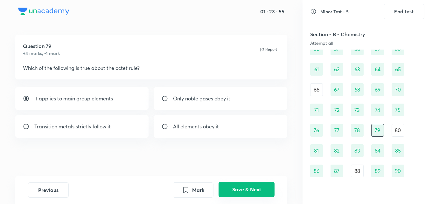
click at [237, 185] on button "Save & Next" at bounding box center [247, 189] width 56 height 15
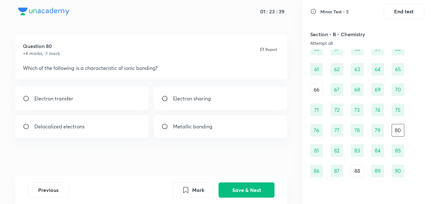
click at [30, 100] on input "radio" at bounding box center [28, 98] width 11 height 6
radio input "true"
click at [239, 189] on button "Save & Next" at bounding box center [247, 189] width 56 height 15
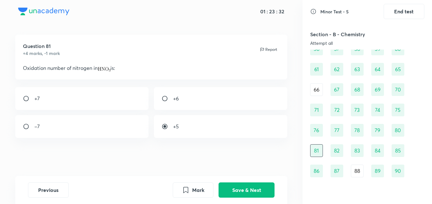
click at [352, 171] on div "88" at bounding box center [357, 171] width 13 height 13
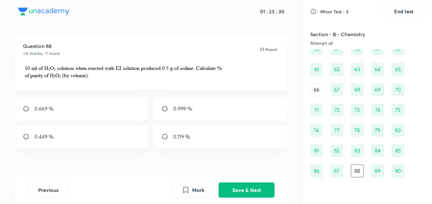
click at [428, 80] on div "Minor Test - 5 End test Section - A - Physics Attempt all 2 answered 0 marked 4…" at bounding box center [366, 102] width 129 height 204
click at [412, 84] on div "46 47 48 49 50 51 52 53 54 55 56 57 58 59 60 61 62 63 64 65 66 67 68 69 70 71 7…" at bounding box center [367, 90] width 114 height 176
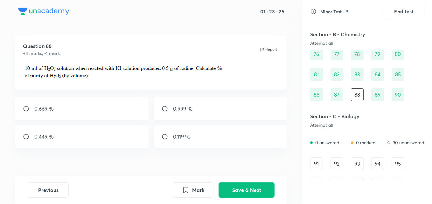
scroll to position [394, 0]
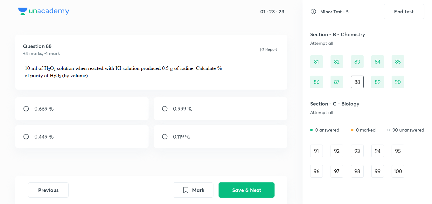
click at [322, 151] on div "91" at bounding box center [316, 151] width 13 height 13
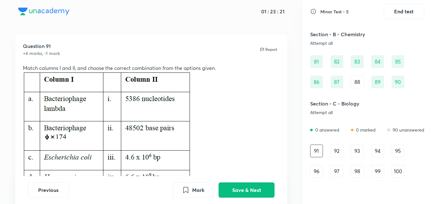
click at [256, 110] on p at bounding box center [151, 138] width 257 height 132
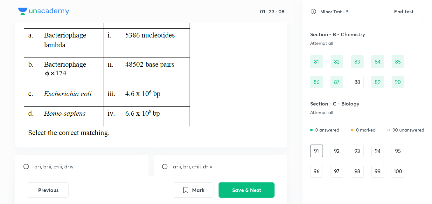
scroll to position [80, 0]
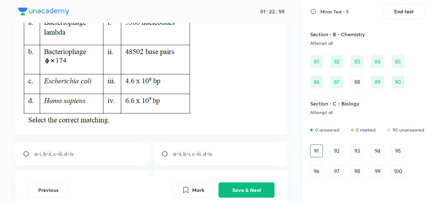
click at [165, 154] on input "radio" at bounding box center [167, 154] width 11 height 6
radio input "true"
click at [235, 188] on button "Save & Next" at bounding box center [247, 189] width 56 height 15
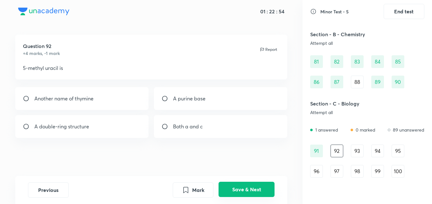
scroll to position [3, 0]
click at [25, 100] on input "radio" at bounding box center [28, 98] width 11 height 6
click at [184, 128] on p "Both a and c" at bounding box center [188, 127] width 30 height 8
radio input "false"
radio input "true"
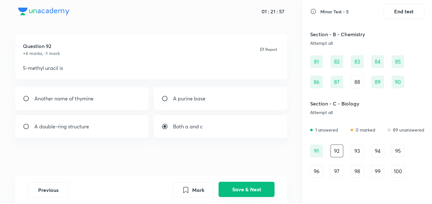
click at [241, 188] on button "Save & Next" at bounding box center [247, 189] width 56 height 15
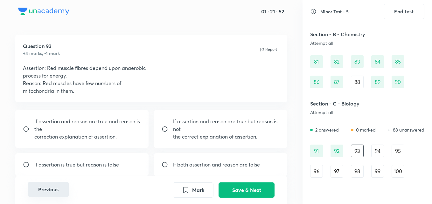
click at [58, 190] on button "Previous" at bounding box center [48, 189] width 41 height 15
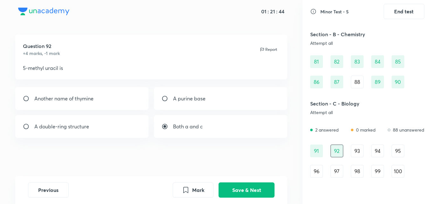
click at [28, 102] on div "Another name of thymine" at bounding box center [81, 98] width 133 height 23
radio input "true"
radio input "false"
drag, startPoint x: 170, startPoint y: 98, endPoint x: 224, endPoint y: 163, distance: 84.0
click at [224, 163] on div "Question 92 +4 marks, -1 mark Report 5-methyl uracil is Another name of thymine…" at bounding box center [151, 106] width 302 height 142
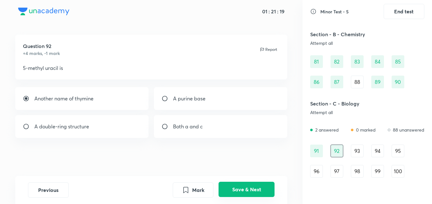
click at [237, 188] on button "Save & Next" at bounding box center [247, 189] width 56 height 15
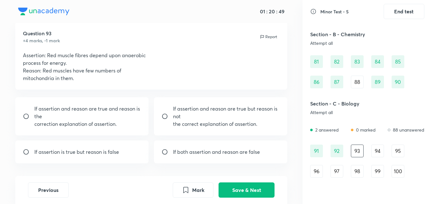
scroll to position [29, 0]
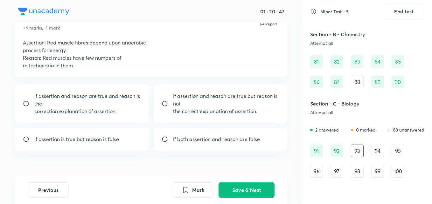
click at [193, 135] on div "If both assertion and reason are false" at bounding box center [220, 139] width 133 height 23
radio input "true"
click at [242, 185] on button "Save & Next" at bounding box center [247, 189] width 56 height 15
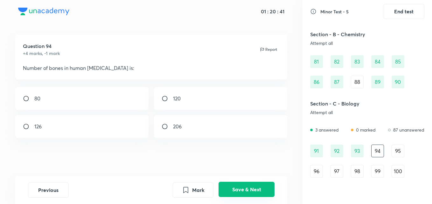
scroll to position [3, 0]
click at [164, 100] on input "radio" at bounding box center [167, 98] width 11 height 6
click at [64, 122] on div "﻿126" at bounding box center [81, 126] width 133 height 23
radio input "false"
radio input "true"
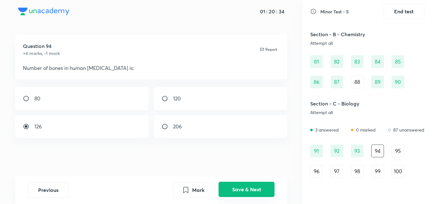
click at [230, 191] on button "Save & Next" at bounding box center [247, 189] width 56 height 15
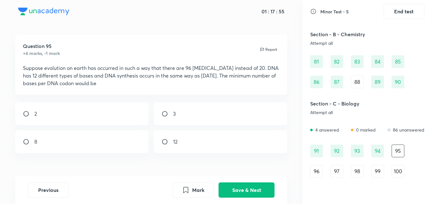
click at [60, 137] on div "8" at bounding box center [81, 141] width 133 height 23
radio input "true"
click at [240, 192] on button "Save & Next" at bounding box center [247, 189] width 56 height 15
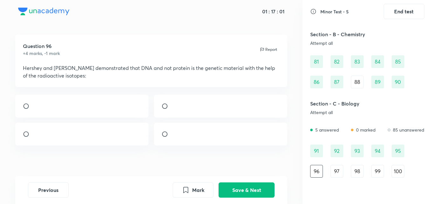
click at [173, 136] on img at bounding box center [173, 136] width 0 height 0
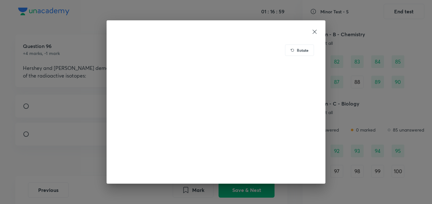
click at [264, 139] on img at bounding box center [216, 108] width 204 height 135
click at [315, 32] on icon at bounding box center [315, 32] width 4 height 4
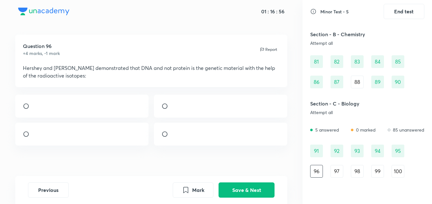
click at [165, 137] on input "radio" at bounding box center [167, 134] width 11 height 6
radio input "true"
click at [246, 192] on button "Save & Next" at bounding box center [247, 189] width 56 height 15
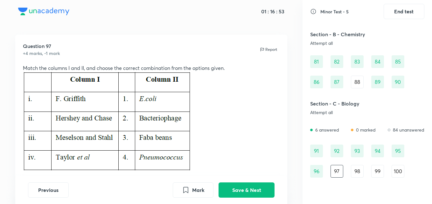
click at [237, 122] on p at bounding box center [151, 122] width 257 height 101
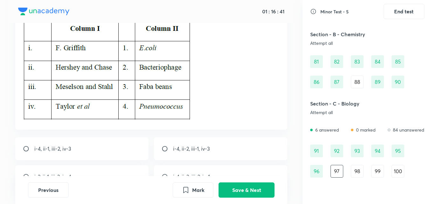
scroll to position [67, 0]
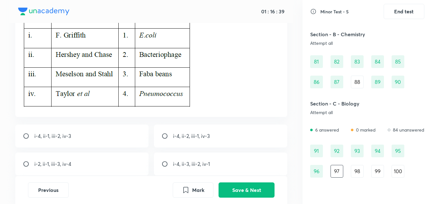
click at [158, 137] on div "i-4, ii-2, iii-1, iv-3" at bounding box center [220, 136] width 133 height 23
radio input "true"
click at [246, 187] on button "Save & Next" at bounding box center [247, 189] width 56 height 15
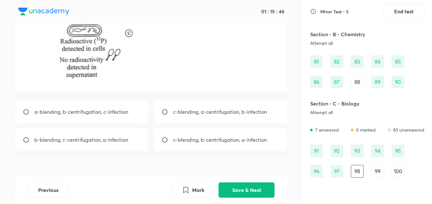
scroll to position [162, 0]
click at [27, 138] on input "radio" at bounding box center [28, 139] width 11 height 6
radio input "true"
click at [235, 192] on button "Save & Next" at bounding box center [247, 189] width 56 height 15
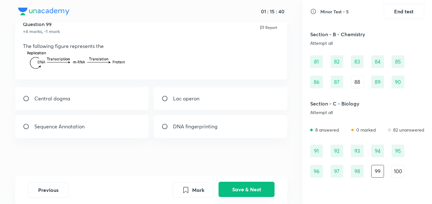
scroll to position [25, 0]
click at [28, 99] on input "radio" at bounding box center [28, 98] width 11 height 6
radio input "true"
click at [231, 189] on button "Save & Next" at bounding box center [247, 189] width 56 height 15
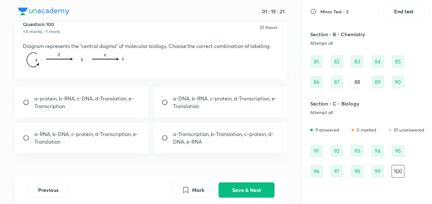
click at [165, 104] on input "radio" at bounding box center [167, 102] width 11 height 6
radio input "true"
click at [229, 190] on button "Save & Next" at bounding box center [247, 189] width 56 height 15
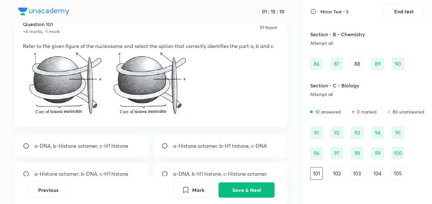
scroll to position [38, 0]
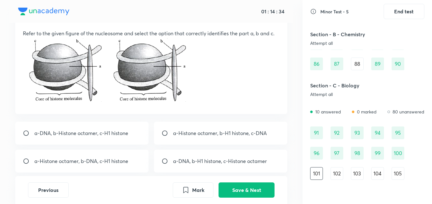
click at [166, 135] on input "radio" at bounding box center [167, 133] width 11 height 6
radio input "true"
click at [235, 192] on button "Save & Next" at bounding box center [247, 189] width 56 height 15
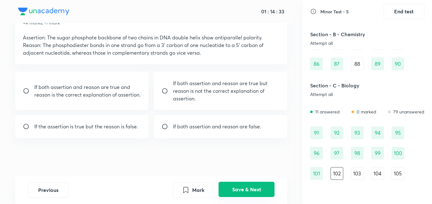
scroll to position [34, 0]
click at [113, 92] on p "If both assertion and reason are true and reason is the correct explanation of …" at bounding box center [87, 90] width 107 height 15
radio input "true"
click at [238, 190] on button "Save & Next" at bounding box center [247, 189] width 56 height 15
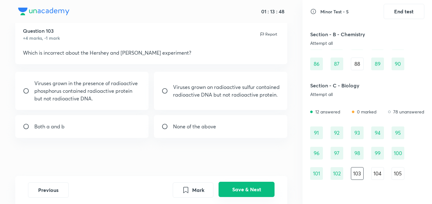
scroll to position [19, 0]
click at [50, 123] on p "Both a and b" at bounding box center [49, 127] width 30 height 8
radio input "true"
click at [244, 184] on button "Save & Next" at bounding box center [247, 189] width 56 height 15
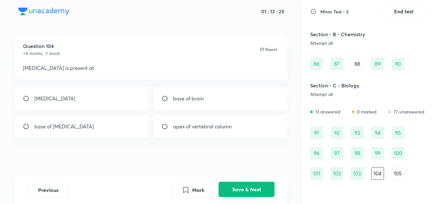
scroll to position [3, 0]
click at [35, 96] on p "base of skull" at bounding box center [54, 99] width 41 height 8
radio input "true"
click at [29, 128] on input "radio" at bounding box center [28, 126] width 11 height 6
radio input "true"
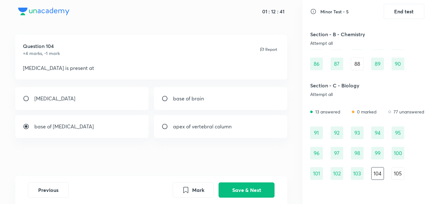
click at [27, 94] on div "base of skull" at bounding box center [81, 98] width 133 height 23
radio input "true"
radio input "false"
click at [235, 186] on button "Save & Next" at bounding box center [247, 189] width 56 height 15
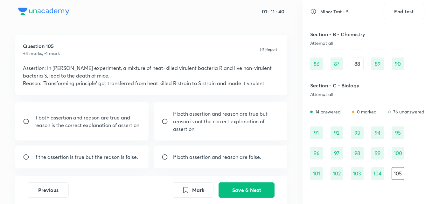
click at [202, 159] on p "If both assertion and reason are false." at bounding box center [217, 157] width 88 height 8
radio input "true"
click at [255, 191] on button "Save & Next" at bounding box center [247, 189] width 56 height 15
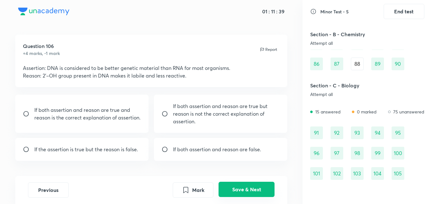
scroll to position [433, 0]
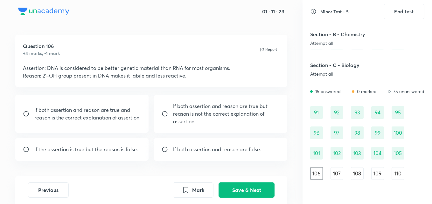
click at [83, 150] on p "If the assertion is true but the reason is false." at bounding box center [86, 150] width 104 height 8
radio input "true"
click at [234, 186] on button "Save & Next" at bounding box center [247, 189] width 56 height 15
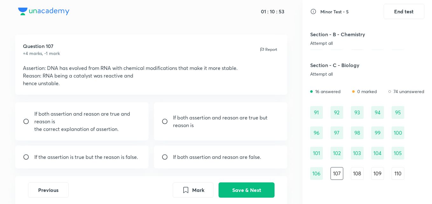
click at [37, 121] on p "If both assertion and reason are true and reason is" at bounding box center [87, 117] width 107 height 15
radio input "true"
click at [244, 184] on button "Save & Next" at bounding box center [247, 189] width 56 height 15
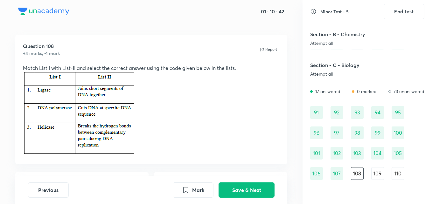
click at [191, 123] on p at bounding box center [151, 114] width 257 height 85
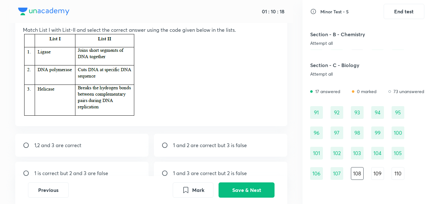
scroll to position [54, 0]
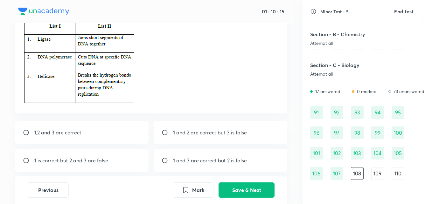
click at [198, 159] on p "1 and 3 are correct but 2 is false" at bounding box center [210, 161] width 74 height 8
radio input "true"
click at [243, 188] on button "Save & Next" at bounding box center [247, 189] width 56 height 15
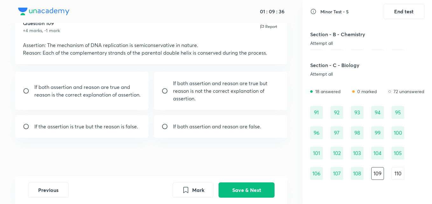
click at [121, 89] on p "If both assertion and reason are true and reason is the correct explanation of …" at bounding box center [87, 90] width 107 height 15
radio input "true"
click at [248, 186] on button "Save & Next" at bounding box center [247, 189] width 56 height 15
click at [71, 96] on p "If both assertion and reason are true and reason is the correct explanation of …" at bounding box center [87, 90] width 107 height 15
radio input "true"
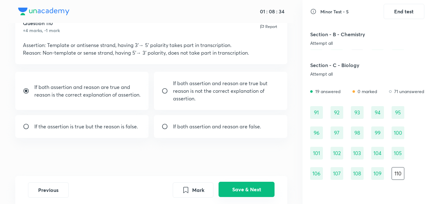
click at [253, 189] on button "Save & Next" at bounding box center [247, 189] width 56 height 15
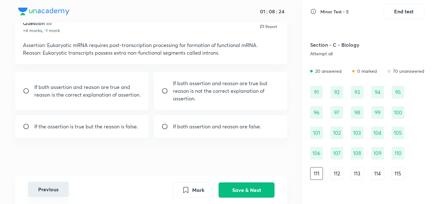
click at [48, 190] on button "Previous" at bounding box center [48, 189] width 41 height 15
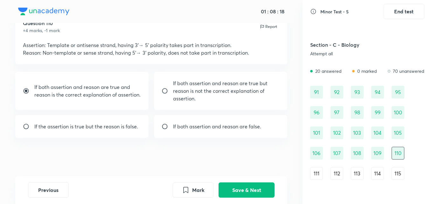
click at [177, 91] on p "If both assertion and reason are true but reason is not the correct explanation…" at bounding box center [226, 91] width 107 height 23
radio input "false"
radio input "true"
click at [126, 107] on div "If both assertion and reason are true and reason is the correct explanation of …" at bounding box center [81, 91] width 133 height 38
radio input "true"
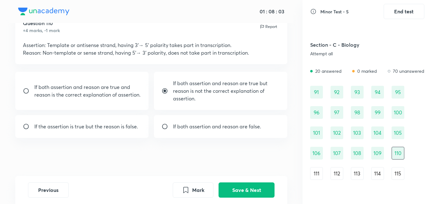
radio input "false"
click at [235, 190] on button "Save & Next" at bounding box center [247, 189] width 56 height 15
click at [100, 80] on div "If both assertion and reason are true and reason is the correct explanation of …" at bounding box center [81, 91] width 133 height 38
radio input "true"
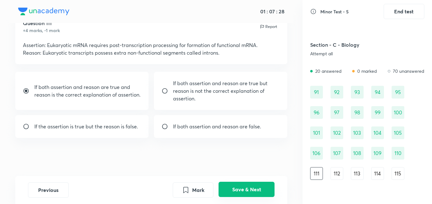
click at [241, 186] on button "Save & Next" at bounding box center [247, 189] width 56 height 15
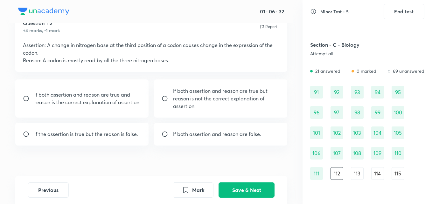
click at [133, 106] on div "If both assertion and reason are true and reason is the correct explanation of …" at bounding box center [81, 99] width 133 height 38
radio input "true"
click at [245, 188] on button "Save & Next" at bounding box center [247, 189] width 56 height 15
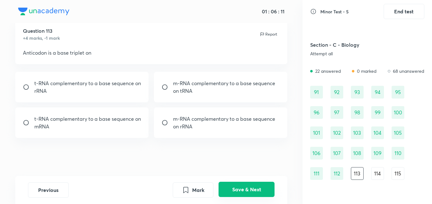
scroll to position [19, 0]
click at [133, 93] on p "t-RNA complementary to a base sequence on rRNA" at bounding box center [87, 87] width 107 height 15
click at [49, 128] on p "t-RNA complementary to a base sequence on mRNA" at bounding box center [87, 122] width 107 height 15
radio input "false"
radio input "true"
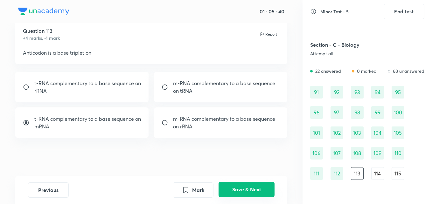
click at [249, 185] on button "Save & Next" at bounding box center [247, 189] width 56 height 15
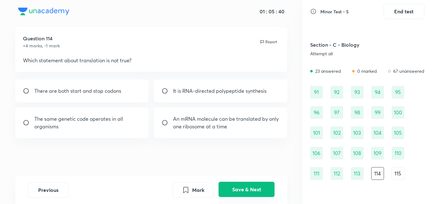
scroll to position [11, 0]
click at [166, 124] on input "radio" at bounding box center [167, 123] width 11 height 6
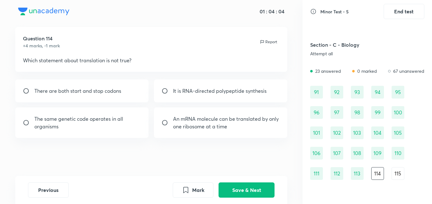
click at [218, 127] on p "An mRNA molecule can be translated by only one ribosome at a time" at bounding box center [226, 122] width 107 height 15
radio input "true"
click at [234, 189] on button "Save & Next" at bounding box center [247, 189] width 56 height 15
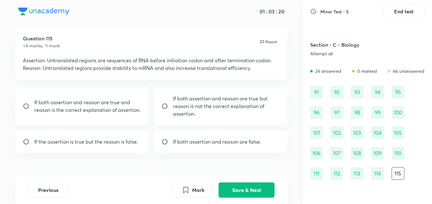
click at [122, 97] on div "If both assertion and reason are true and reason is the correct explanation of …" at bounding box center [81, 106] width 133 height 38
radio input "true"
click at [248, 190] on button "Save & Next" at bounding box center [247, 189] width 56 height 15
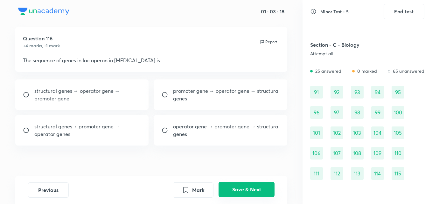
scroll to position [474, 0]
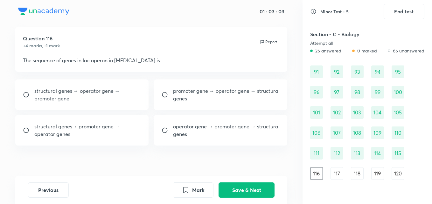
click at [78, 99] on p "structural genes → operator gene → promoter gene" at bounding box center [87, 94] width 107 height 15
click at [179, 95] on p "promoter gene → operator gene → structural genes" at bounding box center [226, 94] width 107 height 15
radio input "false"
click at [178, 133] on p "operator gene → promoter gene → structural genes" at bounding box center [226, 130] width 107 height 15
radio input "false"
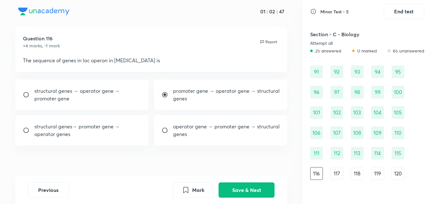
radio input "true"
click at [241, 189] on button "Save & Next" at bounding box center [247, 189] width 56 height 15
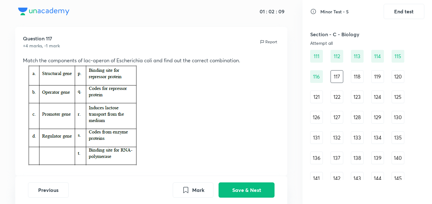
scroll to position [588, 0]
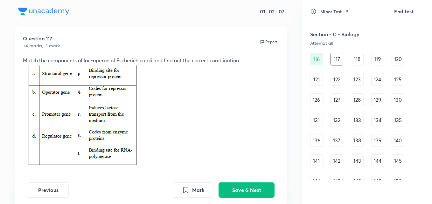
click at [266, 104] on p at bounding box center [151, 116] width 257 height 104
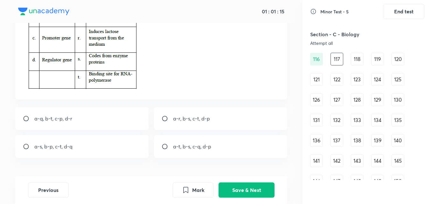
scroll to position [100, 0]
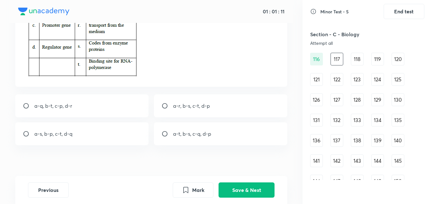
click at [26, 135] on input "radio" at bounding box center [28, 134] width 11 height 6
radio input "true"
click at [162, 103] on input "radio" at bounding box center [167, 106] width 11 height 6
radio input "true"
radio input "false"
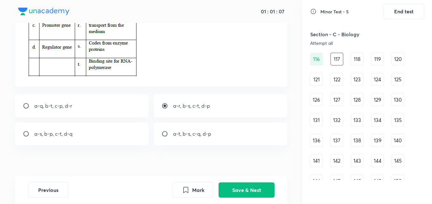
click at [23, 103] on input "radio" at bounding box center [28, 106] width 11 height 6
radio input "true"
radio input "false"
click at [26, 135] on input "radio" at bounding box center [28, 134] width 11 height 6
radio input "true"
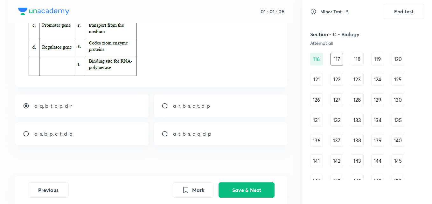
radio input "false"
click at [162, 103] on input "radio" at bounding box center [167, 106] width 11 height 6
radio input "true"
radio input "false"
click at [23, 103] on input "radio" at bounding box center [28, 106] width 11 height 6
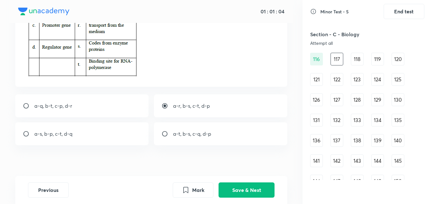
radio input "true"
radio input "false"
click at [162, 131] on input "radio" at bounding box center [167, 134] width 11 height 6
radio input "true"
radio input "false"
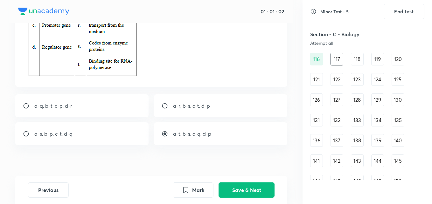
click at [180, 52] on p at bounding box center [151, 27] width 257 height 104
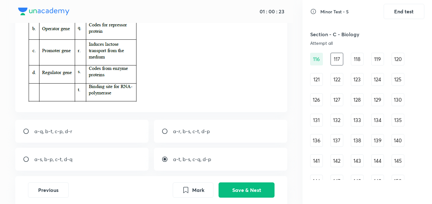
scroll to position [87, 0]
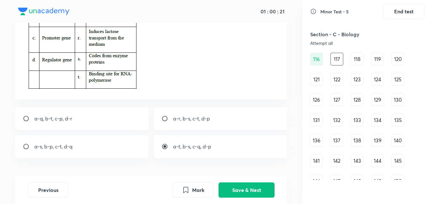
click at [26, 143] on input "radio" at bounding box center [28, 146] width 11 height 6
radio input "true"
radio input "false"
click at [236, 193] on button "Save & Next" at bounding box center [247, 189] width 56 height 15
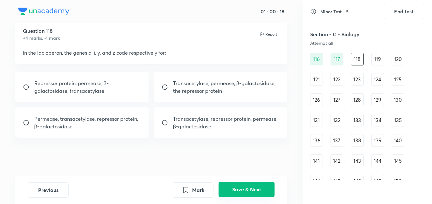
scroll to position [19, 0]
click at [170, 122] on input "radio" at bounding box center [167, 123] width 11 height 6
radio input "true"
click at [236, 183] on button "Save & Next" at bounding box center [247, 189] width 56 height 15
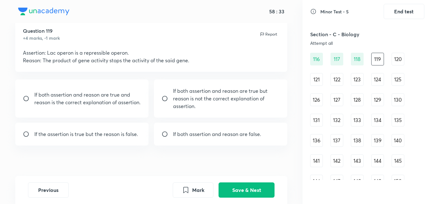
click at [188, 133] on p "If both assertion and reason are false." at bounding box center [217, 134] width 88 height 8
radio input "true"
click at [249, 190] on button "Save & Next" at bounding box center [247, 189] width 56 height 15
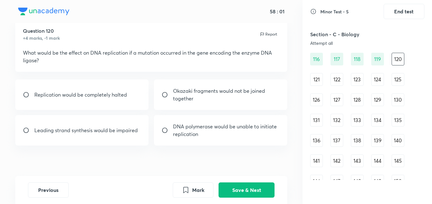
click at [218, 95] on p "Okazaki fragments would not be joined together" at bounding box center [226, 94] width 107 height 15
radio input "true"
click at [254, 187] on button "Save & Next" at bounding box center [247, 189] width 56 height 15
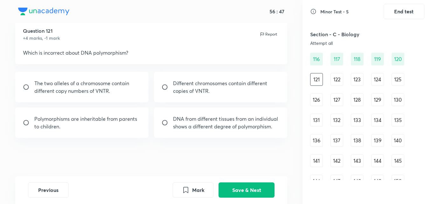
click at [102, 126] on p "Polymorphisms are inheritable from parents to children." at bounding box center [87, 122] width 107 height 15
click at [163, 119] on div "DNA from different tissues from an individual shows a different degree of polym…" at bounding box center [220, 123] width 133 height 31
radio input "false"
radio input "true"
click at [236, 191] on button "Save & Next" at bounding box center [247, 189] width 56 height 15
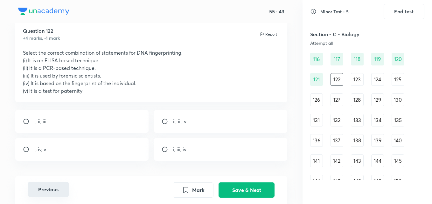
click at [53, 188] on button "Previous" at bounding box center [48, 189] width 41 height 15
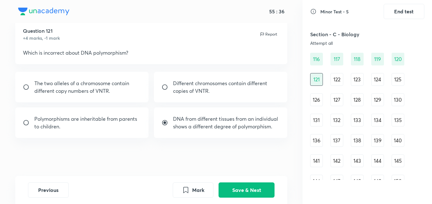
click at [76, 113] on div "Polymorphisms are inheritable from parents to children." at bounding box center [81, 123] width 133 height 31
radio input "true"
radio input "false"
click at [236, 186] on button "Save & Next" at bounding box center [247, 189] width 56 height 15
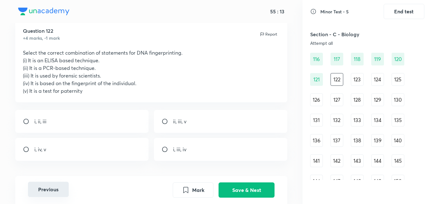
click at [52, 193] on button "Previous" at bounding box center [48, 189] width 41 height 15
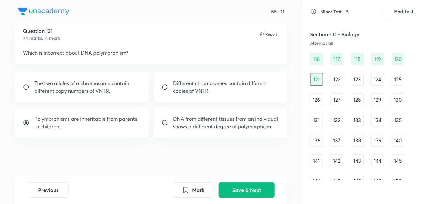
click at [171, 121] on input "radio" at bounding box center [167, 123] width 11 height 6
radio input "true"
radio input "false"
click at [240, 192] on button "Save & Next" at bounding box center [247, 189] width 56 height 15
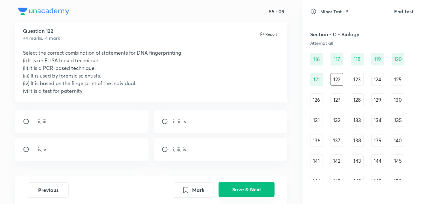
click at [240, 192] on button "Save & Next" at bounding box center [247, 189] width 56 height 15
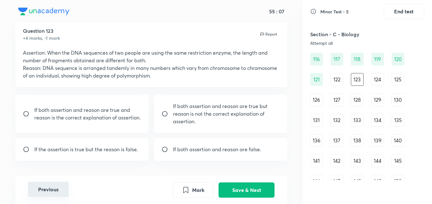
click at [59, 190] on button "Previous" at bounding box center [48, 189] width 41 height 15
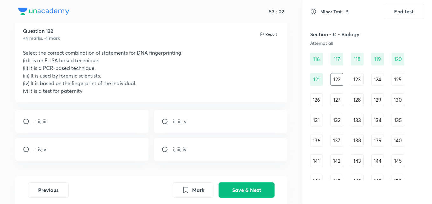
click at [167, 120] on input "radio" at bounding box center [167, 121] width 11 height 6
radio input "true"
click at [232, 193] on button "Save & Next" at bounding box center [247, 189] width 56 height 15
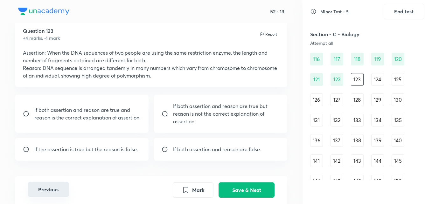
click at [39, 188] on button "Previous" at bounding box center [48, 189] width 41 height 15
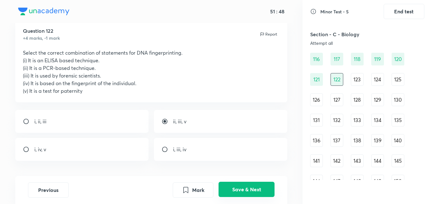
click at [221, 186] on button "Save & Next" at bounding box center [247, 189] width 56 height 15
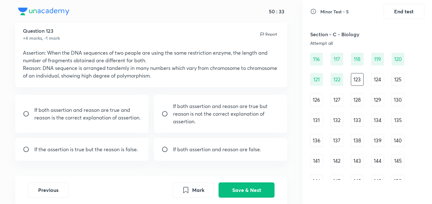
click at [118, 108] on p "If both assertion and reason are true and reason is the correct explanation of …" at bounding box center [87, 113] width 107 height 15
radio input "true"
click at [235, 190] on button "Save & Next" at bounding box center [247, 189] width 56 height 15
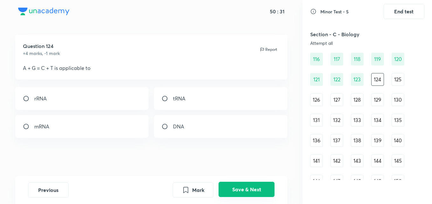
scroll to position [3, 0]
click at [402, 59] on div "120" at bounding box center [398, 59] width 13 height 13
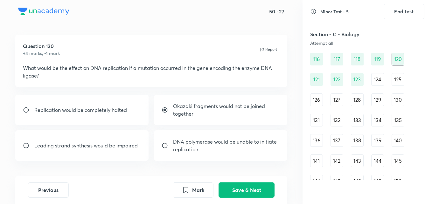
click at [316, 79] on div "121" at bounding box center [316, 79] width 13 height 13
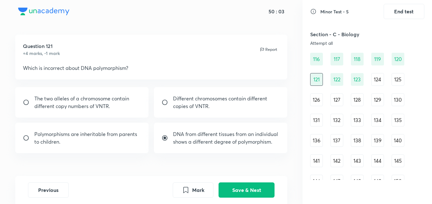
click at [383, 81] on div "124" at bounding box center [377, 79] width 13 height 13
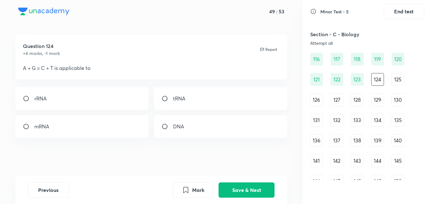
click at [180, 131] on div "DNA" at bounding box center [220, 126] width 133 height 23
radio input "true"
click at [237, 193] on button "Save & Next" at bounding box center [247, 189] width 56 height 15
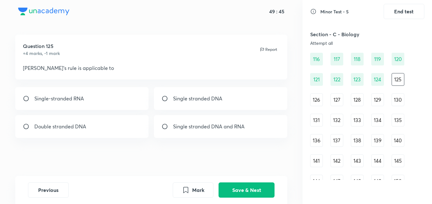
click at [76, 123] on p "Double stranded DNA" at bounding box center [60, 127] width 52 height 8
radio input "true"
click at [234, 194] on button "Save & Next" at bounding box center [247, 189] width 56 height 15
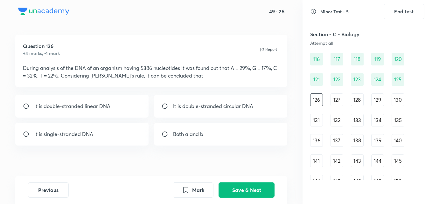
click at [25, 107] on input "radio" at bounding box center [28, 106] width 11 height 6
radio input "true"
click at [28, 135] on input "radio" at bounding box center [28, 134] width 11 height 6
radio input "true"
radio input "false"
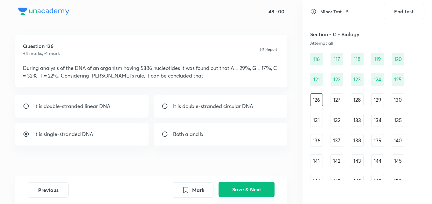
click at [254, 189] on button "Save & Next" at bounding box center [247, 189] width 56 height 15
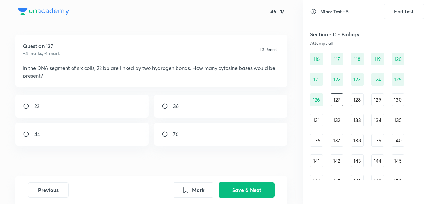
click at [319, 104] on div "126" at bounding box center [316, 100] width 13 height 13
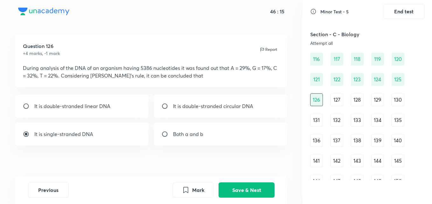
click at [406, 76] on div "91 92 93 94 95 96 97 98 99 100 101 102 103 104 105 106 107 108 109 110 111 112 …" at bounding box center [367, 130] width 114 height 359
click at [396, 81] on div "125" at bounding box center [398, 79] width 13 height 13
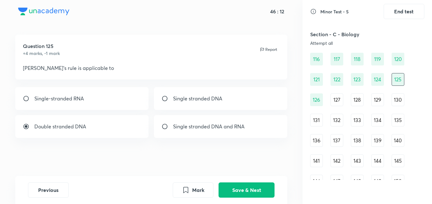
click at [377, 80] on div "124" at bounding box center [377, 79] width 13 height 13
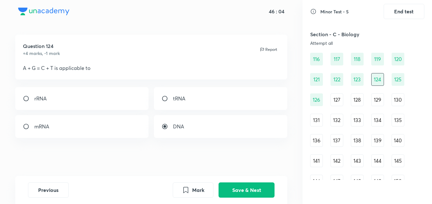
click at [332, 103] on div "127" at bounding box center [336, 100] width 13 height 13
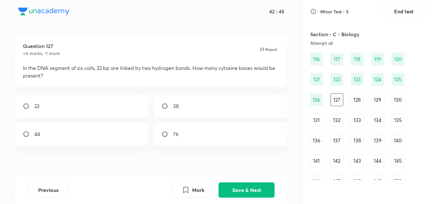
click at [193, 101] on div "38" at bounding box center [220, 106] width 133 height 23
radio input "true"
click at [234, 189] on button "Save & Next" at bounding box center [247, 189] width 56 height 15
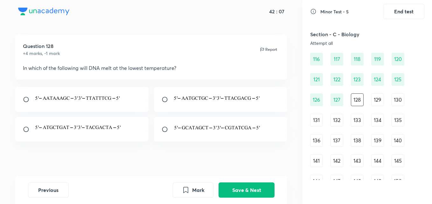
click at [28, 98] on input "radio" at bounding box center [28, 99] width 11 height 6
radio input "true"
click at [230, 186] on button "Save & Next" at bounding box center [247, 189] width 56 height 15
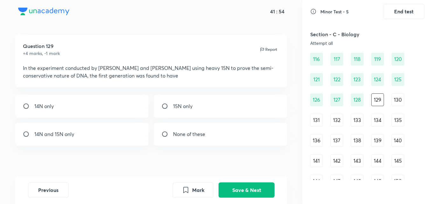
click at [37, 135] on p "14N and 15N only" at bounding box center [54, 134] width 40 height 8
radio input "true"
click at [252, 190] on button "Save & Next" at bounding box center [247, 189] width 56 height 15
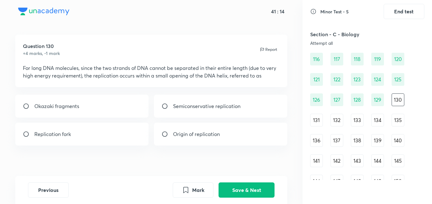
click at [66, 136] on p "Replication fork" at bounding box center [52, 134] width 37 height 8
radio input "true"
click at [239, 188] on button "Save & Next" at bounding box center [247, 189] width 56 height 15
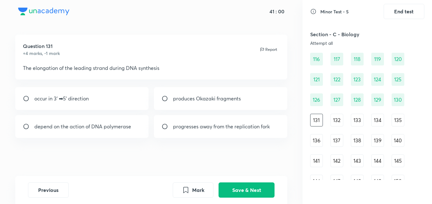
click at [52, 125] on p "depend on the action of DNA polymerase" at bounding box center [82, 127] width 97 height 8
radio input "true"
click at [239, 189] on button "Save & Next" at bounding box center [247, 189] width 56 height 15
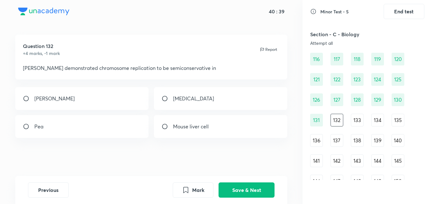
click at [28, 101] on input "radio" at bounding box center [28, 98] width 11 height 6
radio input "true"
click at [221, 186] on button "Save & Next" at bounding box center [247, 189] width 56 height 15
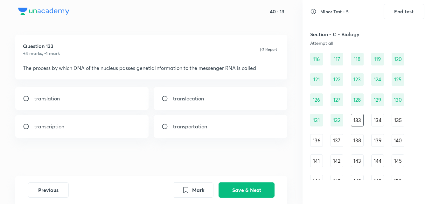
click at [42, 127] on p "transcription" at bounding box center [49, 127] width 30 height 8
radio input "true"
click at [244, 196] on button "Save & Next" at bounding box center [247, 189] width 56 height 15
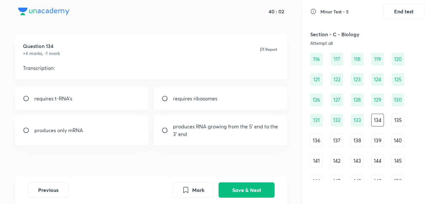
click at [21, 131] on div "produces only mRNA" at bounding box center [81, 130] width 133 height 31
radio input "true"
click at [262, 189] on button "Save & Next" at bounding box center [247, 189] width 56 height 15
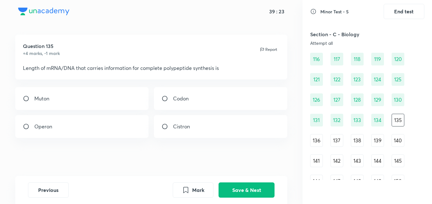
click at [170, 99] on input "radio" at bounding box center [167, 98] width 11 height 6
radio input "true"
click at [167, 126] on input "radio" at bounding box center [167, 126] width 11 height 6
radio input "true"
radio input "false"
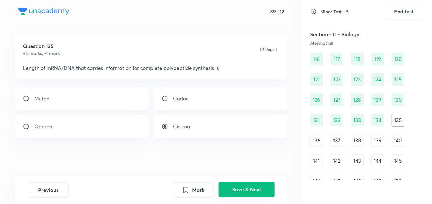
click at [258, 189] on button "Save & Next" at bounding box center [247, 189] width 56 height 15
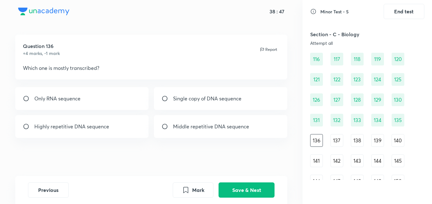
click at [97, 128] on p "Highly repetitive DNA sequence" at bounding box center [71, 127] width 75 height 8
click at [74, 122] on div "Highly repetitive DNA sequence" at bounding box center [81, 126] width 133 height 23
radio input "false"
click at [242, 191] on button "Save & Next" at bounding box center [247, 189] width 56 height 15
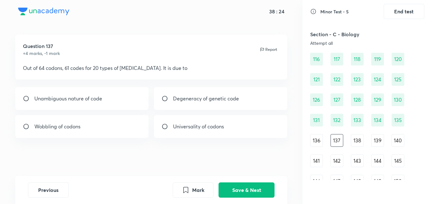
click at [165, 100] on input "radio" at bounding box center [167, 98] width 11 height 6
radio input "true"
click at [249, 188] on button "Save & Next" at bounding box center [247, 189] width 56 height 15
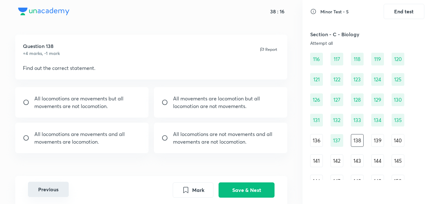
click at [41, 187] on button "Previous" at bounding box center [48, 189] width 41 height 15
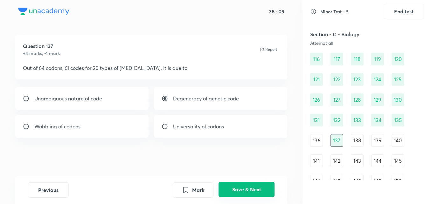
click at [240, 189] on button "Save & Next" at bounding box center [247, 189] width 56 height 15
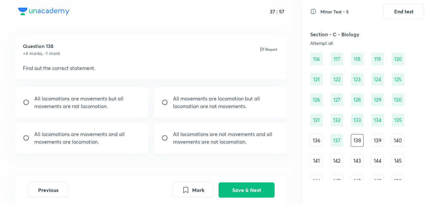
click at [34, 99] on p "All locomotions are movements but all" at bounding box center [78, 99] width 89 height 8
radio input "true"
click at [247, 184] on button "Save & Next" at bounding box center [247, 189] width 56 height 15
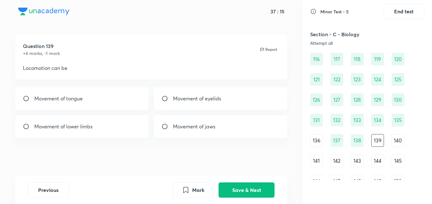
click at [30, 128] on input "radio" at bounding box center [28, 126] width 11 height 6
radio input "true"
click at [233, 185] on button "Save & Next" at bounding box center [247, 189] width 56 height 15
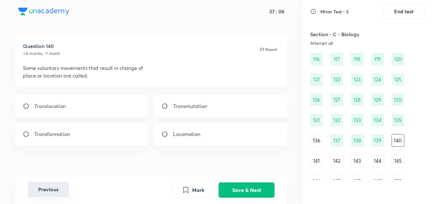
click at [56, 190] on button "Previous" at bounding box center [48, 189] width 41 height 15
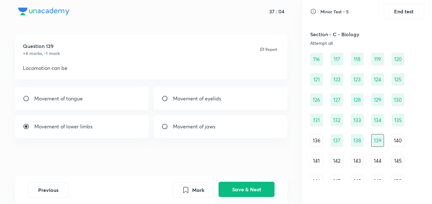
click at [250, 195] on button "Save & Next" at bounding box center [247, 189] width 56 height 15
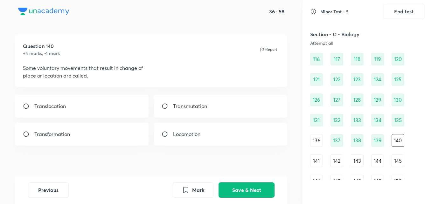
click at [164, 128] on div "Locomotion" at bounding box center [220, 134] width 133 height 23
radio input "true"
click at [251, 183] on button "Save & Next" at bounding box center [247, 189] width 56 height 15
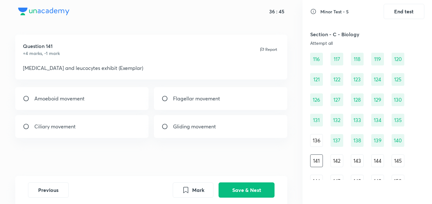
click at [45, 99] on p "Amoeboid movement" at bounding box center [59, 99] width 50 height 8
click at [175, 127] on p "Gliding movement" at bounding box center [194, 127] width 43 height 8
radio input "false"
radio input "true"
click at [31, 103] on div "Amoeboid movement" at bounding box center [81, 98] width 133 height 23
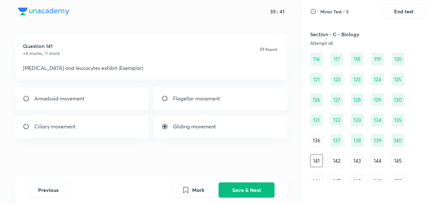
radio input "true"
radio input "false"
click at [225, 191] on button "Save & Next" at bounding box center [247, 189] width 56 height 15
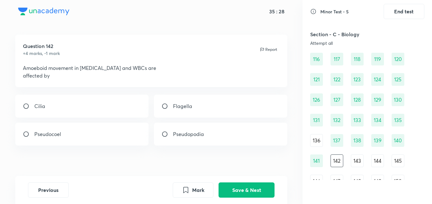
click at [163, 139] on div "Pseudopodia" at bounding box center [220, 134] width 133 height 23
radio input "true"
click at [223, 191] on button "Save & Next" at bounding box center [247, 189] width 56 height 15
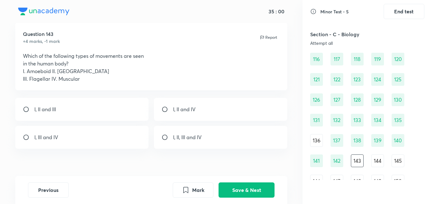
scroll to position [16, 0]
click at [169, 111] on input "radio" at bounding box center [167, 109] width 11 height 6
radio input "true"
click at [232, 192] on button "Save & Next" at bounding box center [247, 189] width 56 height 15
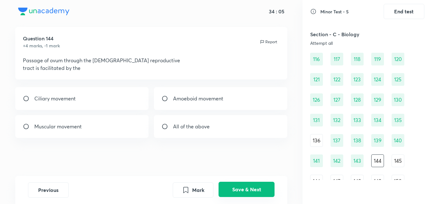
scroll to position [11, 0]
click at [70, 97] on p "Ciliary movement" at bounding box center [54, 99] width 41 height 8
radio input "true"
click at [239, 187] on button "Save & Next" at bounding box center [247, 189] width 56 height 15
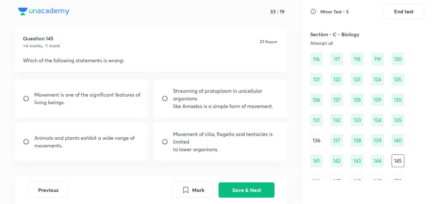
click at [162, 139] on input "radio" at bounding box center [167, 142] width 11 height 6
radio input "true"
click at [233, 184] on button "Save & Next" at bounding box center [247, 189] width 56 height 15
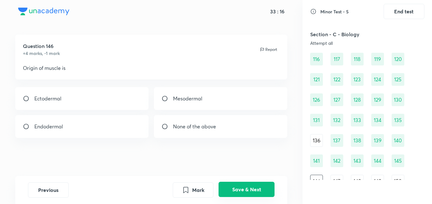
scroll to position [3, 0]
click at [219, 96] on div "Mesodermal" at bounding box center [220, 98] width 133 height 23
radio input "true"
click at [244, 192] on button "Save & Next" at bounding box center [247, 189] width 56 height 15
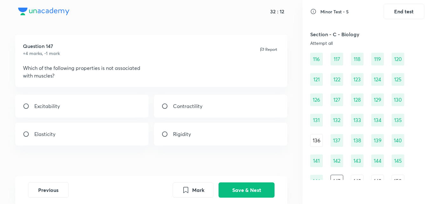
click at [206, 130] on div "Rigidity" at bounding box center [220, 134] width 133 height 23
radio input "true"
click at [242, 185] on button "Save & Next" at bounding box center [247, 189] width 56 height 15
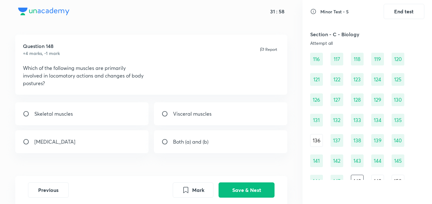
click at [34, 115] on p "Skeletal muscles" at bounding box center [53, 114] width 38 height 8
radio input "true"
click at [234, 190] on button "Save & Next" at bounding box center [247, 189] width 56 height 15
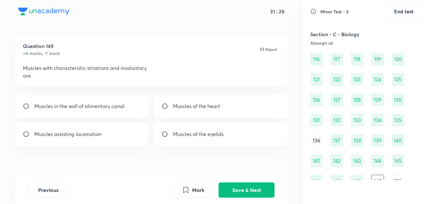
click at [166, 108] on input "radio" at bounding box center [167, 106] width 11 height 6
radio input "true"
click at [256, 193] on button "Save & Next" at bounding box center [247, 189] width 56 height 15
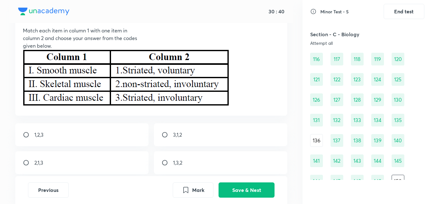
scroll to position [42, 0]
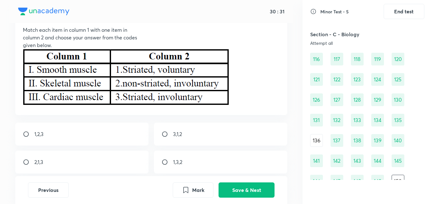
click at [37, 162] on p "2,1,3" at bounding box center [38, 162] width 9 height 8
radio input "true"
click at [229, 187] on button "Save & Next" at bounding box center [247, 189] width 56 height 15
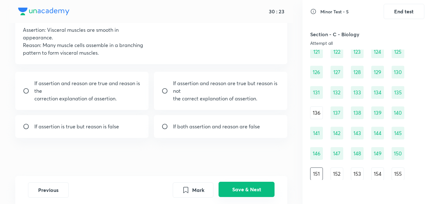
scroll to position [616, 0]
click at [102, 129] on p "If assertion is true but reason is false" at bounding box center [76, 127] width 85 height 8
radio input "true"
click at [232, 185] on button "Save & Next" at bounding box center [247, 189] width 56 height 15
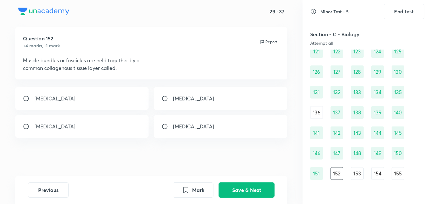
click at [176, 100] on p "Endomysium" at bounding box center [193, 99] width 41 height 8
radio input "true"
click at [24, 127] on input "radio" at bounding box center [28, 126] width 11 height 6
radio input "true"
radio input "false"
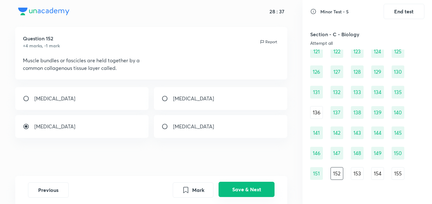
click at [244, 191] on button "Save & Next" at bounding box center [247, 189] width 56 height 15
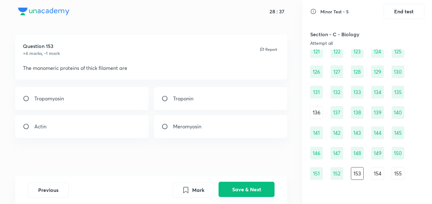
scroll to position [3, 0]
click at [177, 132] on div "Meromyosin" at bounding box center [220, 126] width 133 height 23
radio input "true"
click at [244, 186] on button "Save & Next" at bounding box center [247, 189] width 56 height 15
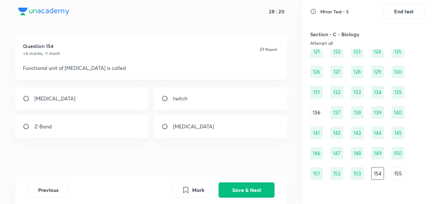
click at [53, 98] on p "sarcomere" at bounding box center [54, 99] width 41 height 8
radio input "true"
click at [232, 188] on button "Save & Next" at bounding box center [247, 189] width 56 height 15
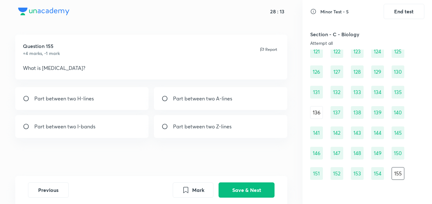
click at [167, 128] on input "radio" at bounding box center [167, 126] width 11 height 6
radio input "true"
click at [231, 183] on button "Save & Next" at bounding box center [247, 189] width 56 height 15
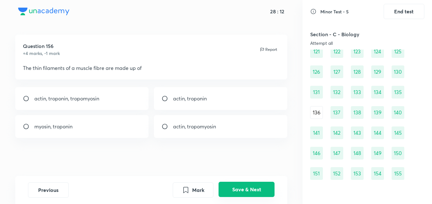
scroll to position [636, 0]
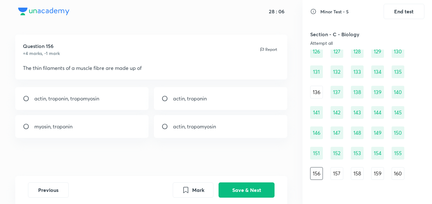
click at [29, 100] on input "radio" at bounding box center [28, 98] width 11 height 6
radio input "true"
click at [236, 191] on button "Save & Next" at bounding box center [247, 189] width 56 height 15
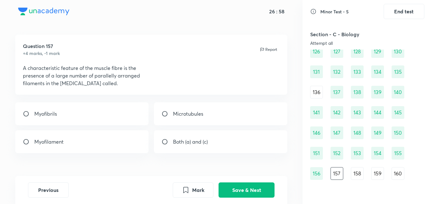
click at [167, 147] on div "Both (a) and (c)" at bounding box center [220, 141] width 133 height 23
radio input "true"
click at [231, 187] on button "Save & Next" at bounding box center [247, 189] width 56 height 15
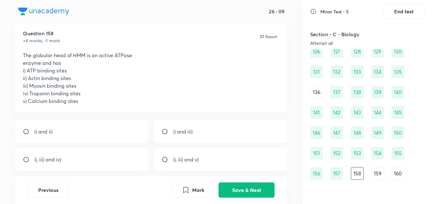
scroll to position [29, 0]
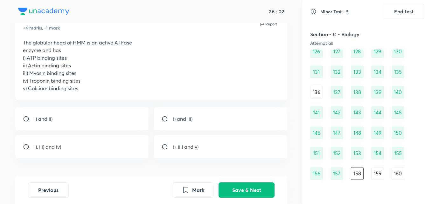
click at [26, 119] on input "radio" at bounding box center [28, 119] width 11 height 6
radio input "true"
click at [235, 189] on button "Save & Next" at bounding box center [247, 189] width 56 height 15
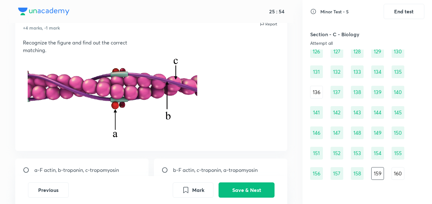
click at [418, 135] on div "91 92 93 94 95 96 97 98 99 100 101 102 103 104 105 106 107 108 109 110 111 112 …" at bounding box center [367, 82] width 114 height 359
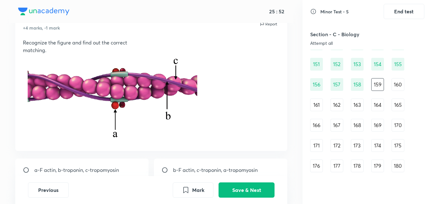
scroll to position [732, 0]
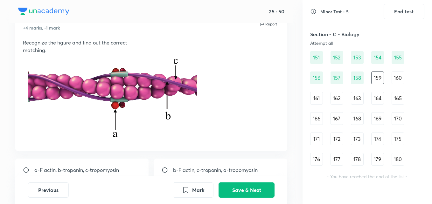
click at [274, 70] on p at bounding box center [151, 98] width 257 height 89
click at [235, 81] on p at bounding box center [151, 98] width 257 height 89
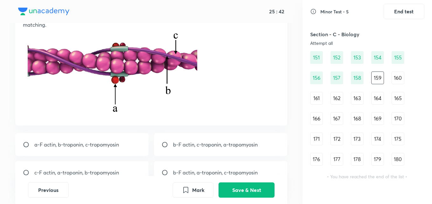
scroll to position [67, 0]
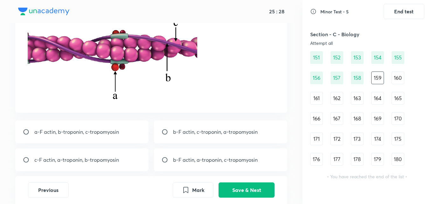
click at [193, 163] on p "b-F actin, a-troponin, c-tropomyosin" at bounding box center [215, 160] width 85 height 8
radio input "true"
click at [229, 196] on button "Save & Next" at bounding box center [247, 189] width 56 height 15
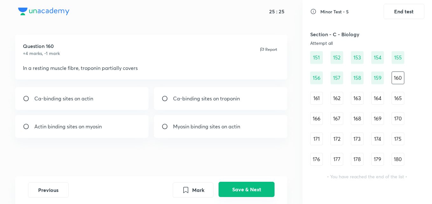
scroll to position [3, 0]
click at [175, 127] on p "Myosin binding sites on actin" at bounding box center [206, 127] width 67 height 8
radio input "true"
click at [231, 189] on button "Save & Next" at bounding box center [247, 189] width 56 height 15
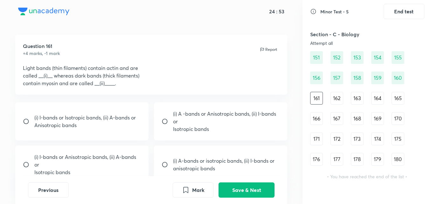
click at [25, 119] on input "radio" at bounding box center [28, 121] width 11 height 6
radio input "true"
click at [235, 189] on button "Save & Next" at bounding box center [247, 189] width 56 height 15
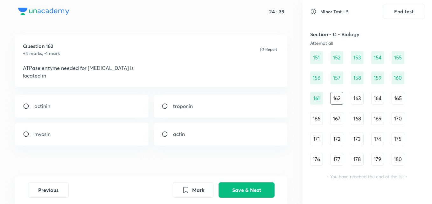
click at [72, 132] on div "myosin" at bounding box center [81, 134] width 133 height 23
radio input "true"
click at [244, 186] on button "Save & Next" at bounding box center [247, 189] width 56 height 15
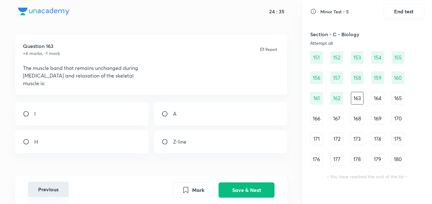
click at [55, 190] on button "Previous" at bounding box center [48, 189] width 41 height 15
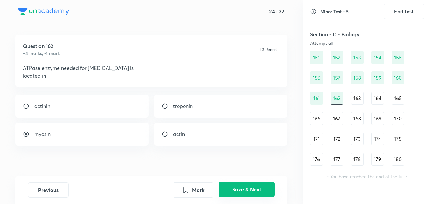
click at [239, 188] on button "Save & Next" at bounding box center [247, 189] width 56 height 15
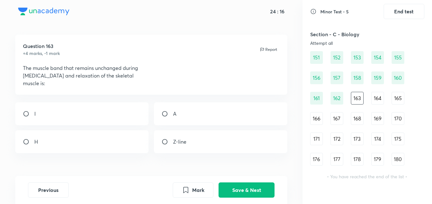
click at [181, 120] on div "A" at bounding box center [220, 113] width 133 height 23
radio input "true"
click at [260, 193] on button "Save & Next" at bounding box center [247, 189] width 56 height 15
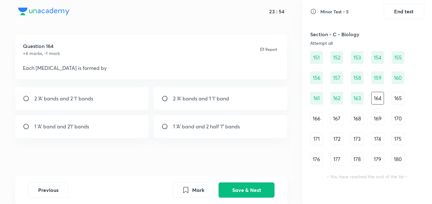
click at [181, 130] on p "1 ‘A’ band and 2 half ‘I” bands" at bounding box center [206, 127] width 67 height 8
radio input "true"
click at [236, 187] on button "Save & Next" at bounding box center [247, 189] width 56 height 15
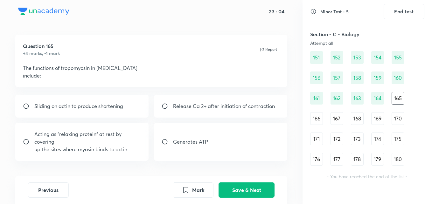
click at [63, 102] on div "Sliding on actin to produce shortening" at bounding box center [81, 106] width 133 height 23
radio input "true"
click at [229, 190] on button "Save & Next" at bounding box center [247, 189] width 56 height 15
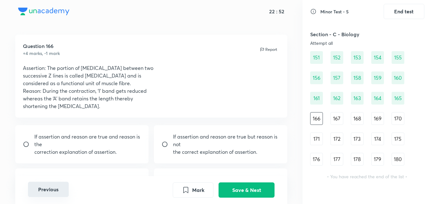
click at [40, 188] on button "Previous" at bounding box center [48, 189] width 41 height 15
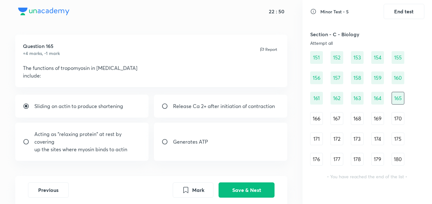
click at [199, 109] on p "Release Ca 2+ after initiation of contraction" at bounding box center [224, 106] width 102 height 8
radio input "false"
radio input "true"
click at [239, 188] on button "Save & Next" at bounding box center [247, 189] width 56 height 15
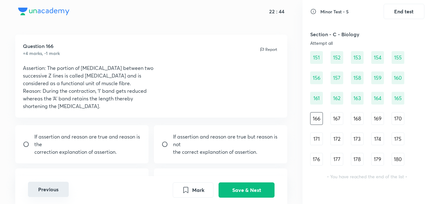
click at [37, 189] on button "Previous" at bounding box center [48, 189] width 41 height 15
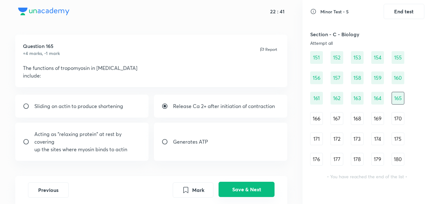
click at [220, 183] on button "Save & Next" at bounding box center [247, 189] width 56 height 15
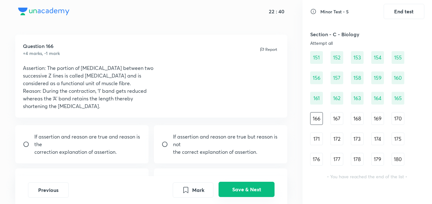
click at [220, 183] on button "Save & Next" at bounding box center [247, 189] width 56 height 15
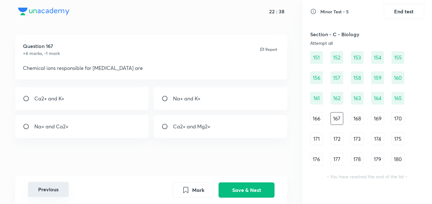
click at [40, 191] on button "Previous" at bounding box center [48, 189] width 41 height 15
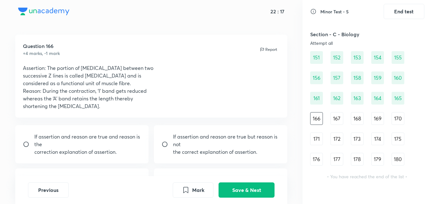
click at [92, 136] on p "If assertion and reason are true and reason is the" at bounding box center [87, 140] width 107 height 15
radio input "true"
click at [240, 191] on button "Save & Next" at bounding box center [247, 189] width 56 height 15
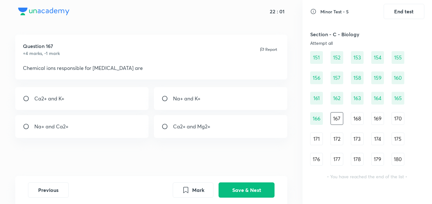
click at [29, 98] on input "radio" at bounding box center [28, 98] width 11 height 6
radio input "true"
click at [230, 186] on button "Save & Next" at bounding box center [247, 189] width 56 height 15
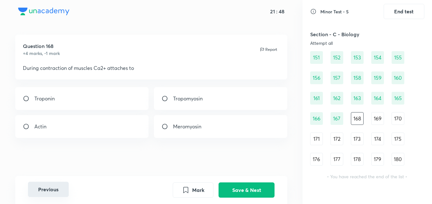
click at [52, 190] on button "Previous" at bounding box center [48, 189] width 41 height 15
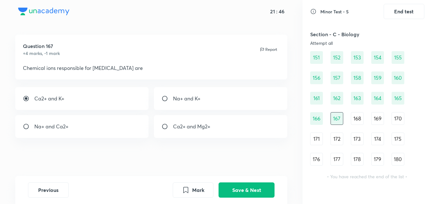
click at [171, 126] on input "radio" at bounding box center [167, 126] width 11 height 6
radio input "true"
radio input "false"
click at [231, 187] on button "Save & Next" at bounding box center [247, 189] width 56 height 15
click at [24, 97] on input "radio" at bounding box center [28, 98] width 11 height 6
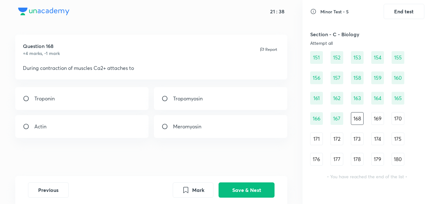
radio input "true"
click at [232, 191] on button "Save & Next" at bounding box center [247, 189] width 56 height 15
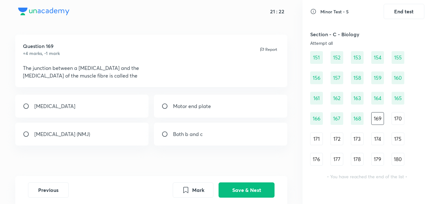
click at [24, 135] on input "radio" at bounding box center [28, 134] width 11 height 6
radio input "true"
click at [165, 135] on input "radio" at bounding box center [167, 134] width 11 height 6
radio input "true"
radio input "false"
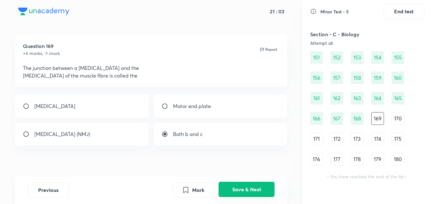
click at [236, 184] on button "Save & Next" at bounding box center [247, 189] width 56 height 15
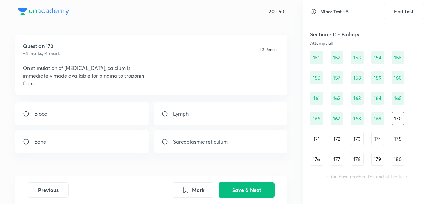
click at [183, 143] on p "Sarcoplasmic reticulum" at bounding box center [200, 142] width 55 height 8
radio input "true"
click at [247, 186] on button "Save & Next" at bounding box center [247, 189] width 56 height 15
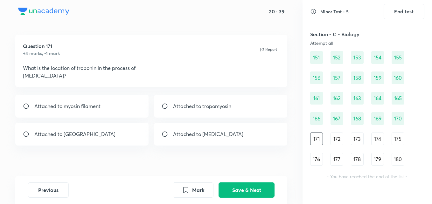
click at [168, 106] on input "radio" at bounding box center [167, 106] width 11 height 6
radio input "true"
click at [233, 188] on button "Save & Next" at bounding box center [247, 189] width 56 height 15
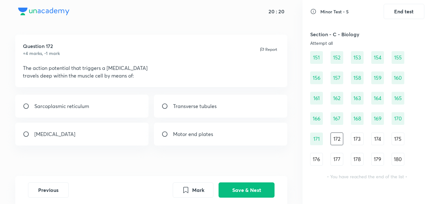
click at [163, 108] on input "radio" at bounding box center [167, 106] width 11 height 6
radio input "true"
click at [242, 183] on button "Save & Next" at bounding box center [247, 189] width 56 height 15
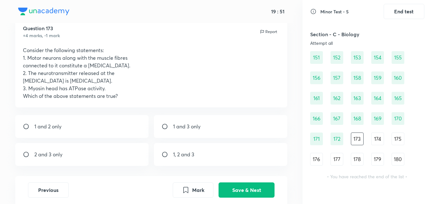
scroll to position [29, 0]
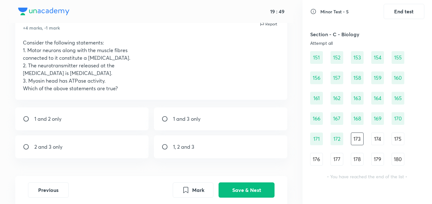
click at [194, 145] on p "1, 2 and 3" at bounding box center [183, 147] width 21 height 8
click at [254, 191] on button "Save & Next" at bounding box center [247, 189] width 56 height 15
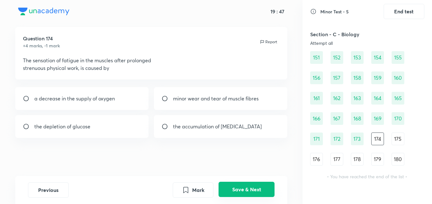
scroll to position [11, 0]
click at [186, 124] on p "the accumulation of lactic acid" at bounding box center [217, 127] width 89 height 8
click at [247, 186] on button "Save & Next" at bounding box center [247, 189] width 56 height 15
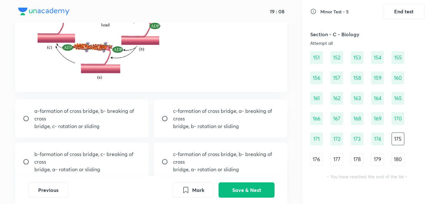
scroll to position [100, 0]
click at [24, 119] on input "radio" at bounding box center [28, 118] width 11 height 6
click at [162, 158] on input "radio" at bounding box center [167, 161] width 11 height 6
click at [23, 158] on input "radio" at bounding box center [28, 161] width 11 height 6
click at [24, 119] on input "radio" at bounding box center [28, 118] width 11 height 6
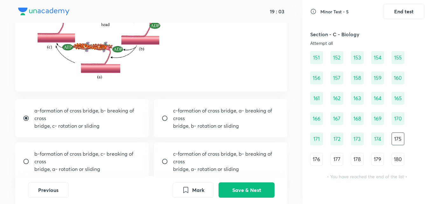
click at [24, 119] on input "radio" at bounding box center [28, 118] width 11 height 6
click at [174, 72] on p at bounding box center [151, 29] width 257 height 109
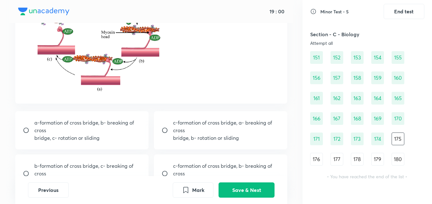
scroll to position [87, 0]
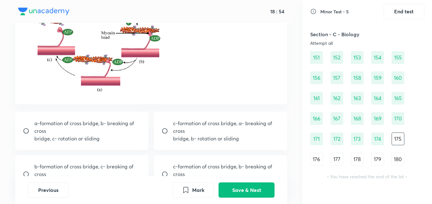
click at [24, 129] on input "radio" at bounding box center [28, 131] width 11 height 6
click at [246, 187] on button "Save & Next" at bounding box center [247, 189] width 56 height 15
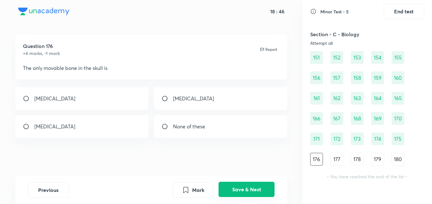
scroll to position [3, 0]
click at [27, 98] on input "radio" at bounding box center [28, 98] width 11 height 6
click at [252, 188] on button "Save & Next" at bounding box center [247, 189] width 56 height 15
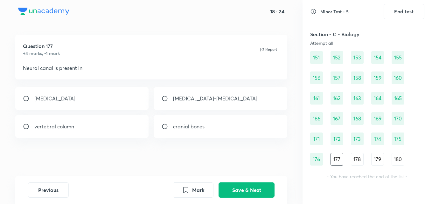
click at [41, 126] on p "vertebral column" at bounding box center [54, 127] width 40 height 8
click at [233, 185] on button "Save & Next" at bounding box center [247, 189] width 56 height 15
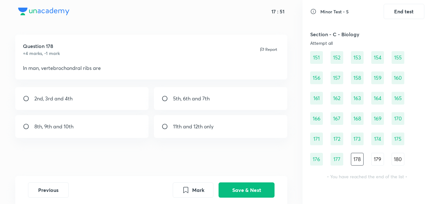
click at [25, 125] on input "radio" at bounding box center [28, 126] width 11 height 6
click at [236, 188] on button "Save & Next" at bounding box center [247, 189] width 56 height 15
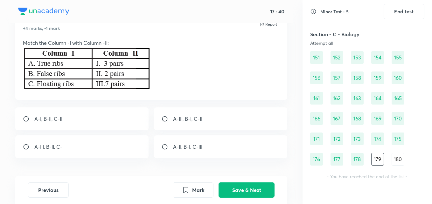
scroll to position [29, 0]
click at [162, 117] on input "radio" at bounding box center [167, 118] width 11 height 6
click at [229, 192] on button "Save & Next" at bounding box center [247, 189] width 56 height 15
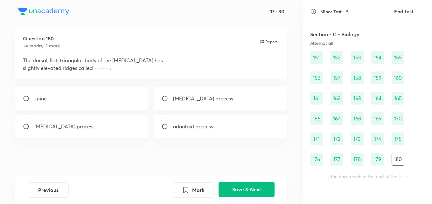
scroll to position [11, 0]
click at [166, 102] on div "acromion process" at bounding box center [220, 98] width 133 height 23
click at [236, 188] on button "Save & Next" at bounding box center [247, 189] width 56 height 15
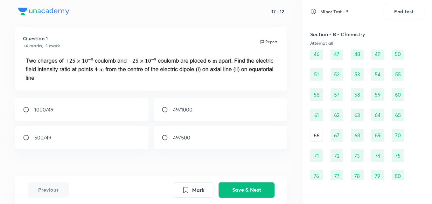
scroll to position [0, 0]
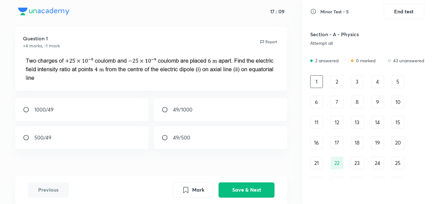
click at [54, 188] on button "Previous" at bounding box center [48, 190] width 41 height 15
click at [53, 193] on button "Previous" at bounding box center [48, 190] width 41 height 15
click at [238, 188] on button "Save & Next" at bounding box center [247, 189] width 56 height 15
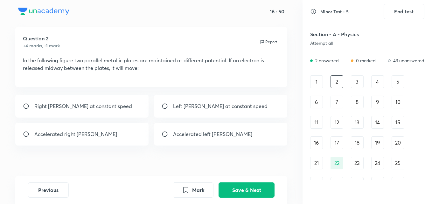
click at [415, 87] on div "1 2 3 4 5 6 7 8 9 10 11 12 13 14 15 16 17 18 19 20 21 22 23 24 25 26 27 28 29 3…" at bounding box center [367, 163] width 114 height 176
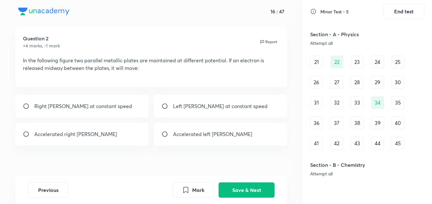
scroll to position [102, 0]
click at [360, 65] on div "23" at bounding box center [357, 61] width 13 height 13
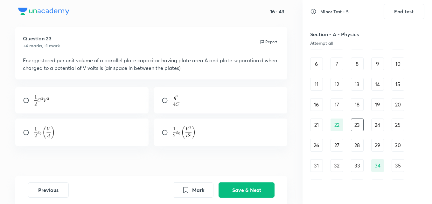
scroll to position [25, 0]
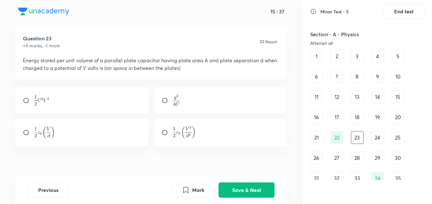
click at [22, 130] on div at bounding box center [81, 133] width 133 height 28
click at [240, 187] on button "Save & Next" at bounding box center [247, 189] width 56 height 15
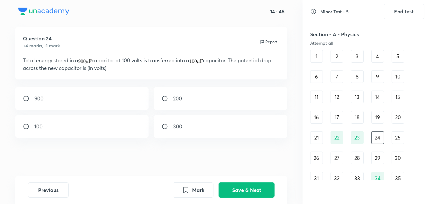
click at [399, 137] on div "25" at bounding box center [398, 137] width 13 height 13
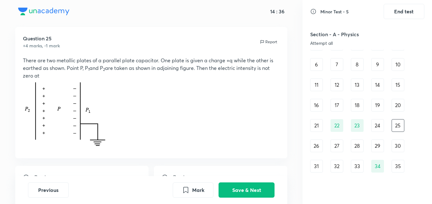
scroll to position [38, 0]
click at [225, 123] on p at bounding box center [151, 115] width 257 height 71
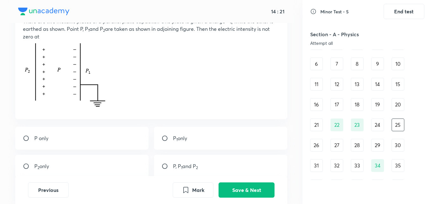
scroll to position [49, 0]
click at [30, 165] on input "radio" at bounding box center [28, 167] width 11 height 6
click at [261, 189] on button "Save & Next" at bounding box center [247, 189] width 56 height 15
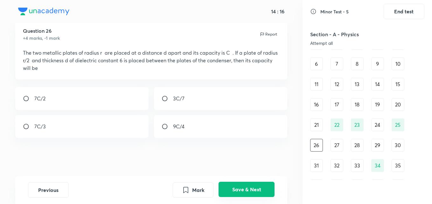
scroll to position [19, 0]
click at [228, 190] on button "Save & Next" at bounding box center [247, 189] width 56 height 15
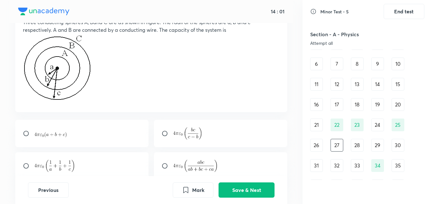
click at [264, 106] on div "Question 27 +4 marks, -1 mark Report Three conducting spheres A, Band C are as …" at bounding box center [151, 50] width 272 height 123
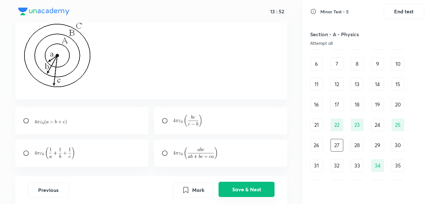
click at [242, 187] on button "Save & Next" at bounding box center [247, 189] width 56 height 15
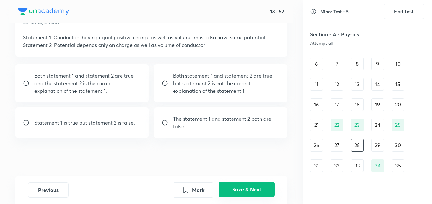
scroll to position [34, 0]
click at [301, 90] on div "Question 28 +4 marks, -1 mark Report Statement 1: Conductors having equal posit…" at bounding box center [151, 90] width 302 height 172
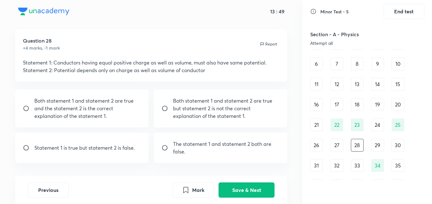
scroll to position [9, 0]
click at [25, 108] on input "radio" at bounding box center [28, 109] width 11 height 6
click at [267, 187] on button "Save & Next" at bounding box center [247, 189] width 56 height 15
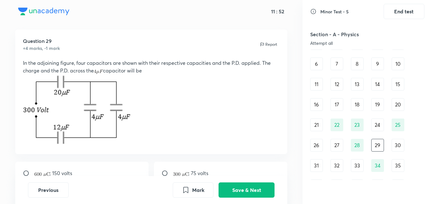
click at [270, 84] on p at bounding box center [151, 110] width 257 height 72
click at [296, 89] on div "Question 29 +4 marks, -1 mark Report In the adjoining figure, four capacitors a…" at bounding box center [151, 140] width 302 height 221
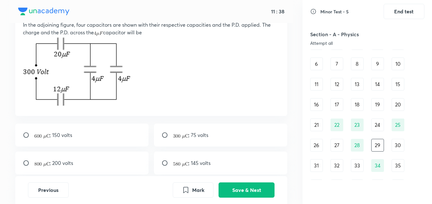
scroll to position [59, 0]
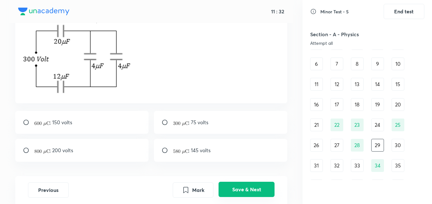
click at [259, 189] on button "Save & Next" at bounding box center [247, 189] width 56 height 15
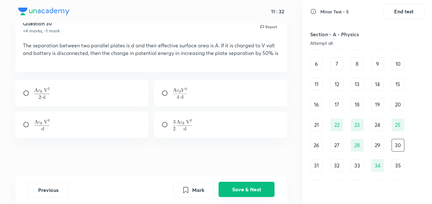
scroll to position [26, 0]
click at [173, 122] on input "radio" at bounding box center [167, 124] width 11 height 6
click at [247, 188] on button "Save & Next" at bounding box center [247, 189] width 56 height 15
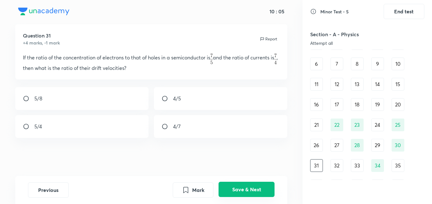
scroll to position [17, 0]
click at [343, 171] on div "32" at bounding box center [336, 165] width 13 height 13
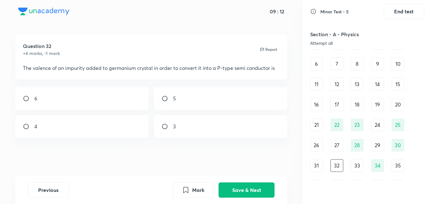
scroll to position [3, 0]
click at [186, 131] on div "3" at bounding box center [220, 126] width 133 height 23
click at [239, 193] on button "Save & Next" at bounding box center [247, 189] width 56 height 15
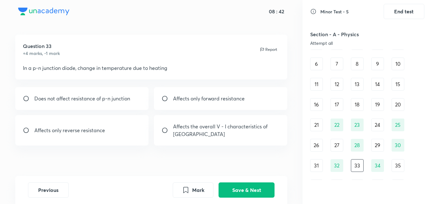
click at [165, 132] on input "radio" at bounding box center [167, 130] width 11 height 6
click at [243, 190] on button "Save & Next" at bounding box center [247, 189] width 56 height 15
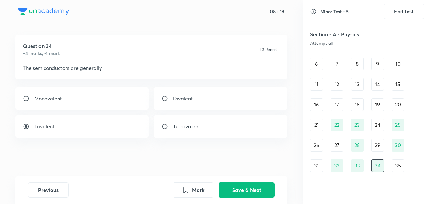
click at [188, 121] on div "Tetravalent" at bounding box center [220, 126] width 133 height 23
click at [241, 189] on button "Save & Next" at bounding box center [247, 189] width 56 height 15
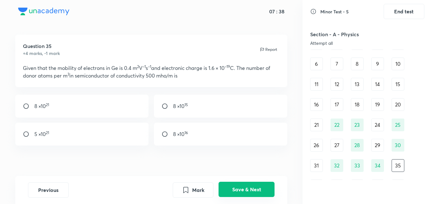
click at [264, 190] on button "Save & Next" at bounding box center [247, 189] width 56 height 15
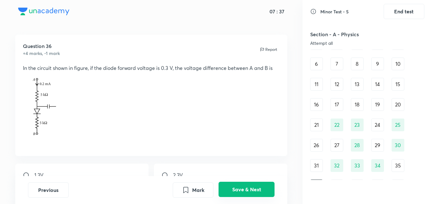
scroll to position [51, 0]
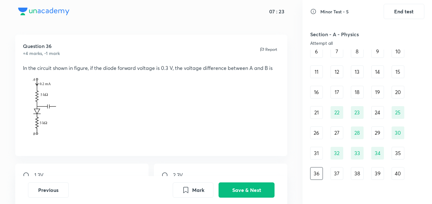
click at [63, 121] on p at bounding box center [151, 110] width 257 height 77
click at [339, 171] on div "37" at bounding box center [336, 173] width 13 height 13
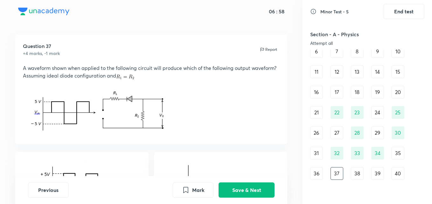
click at [187, 115] on p "﻿" at bounding box center [151, 108] width 257 height 57
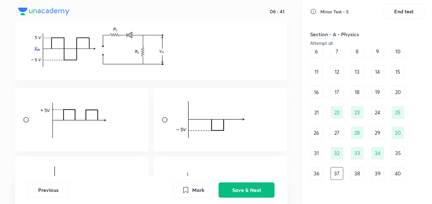
scroll to position [67, 0]
click at [99, 129] on img at bounding box center [77, 119] width 86 height 42
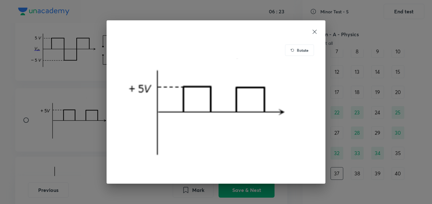
click at [316, 30] on icon at bounding box center [314, 32] width 6 height 6
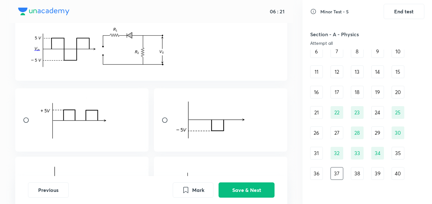
click at [22, 122] on div at bounding box center [81, 119] width 133 height 63
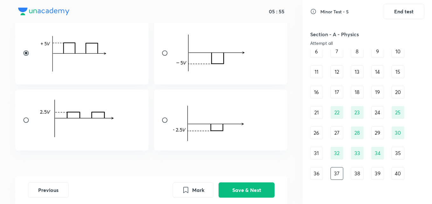
scroll to position [121, 0]
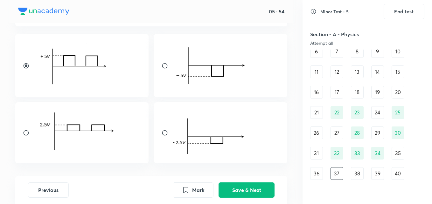
click at [28, 127] on div at bounding box center [81, 132] width 133 height 61
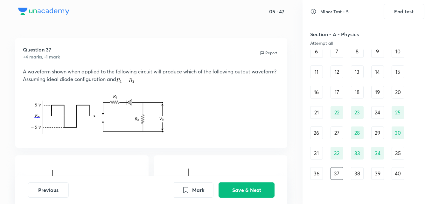
scroll to position [13, 0]
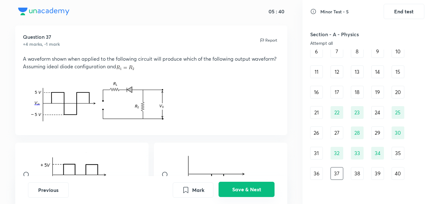
click at [257, 189] on button "Save & Next" at bounding box center [247, 189] width 56 height 15
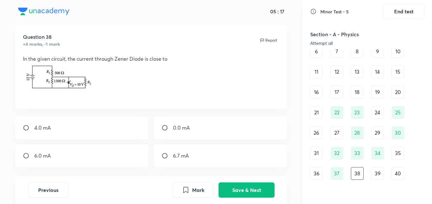
click at [180, 133] on div "0.0 mA" at bounding box center [220, 127] width 133 height 23
click at [244, 188] on button "Save & Next" at bounding box center [247, 189] width 56 height 15
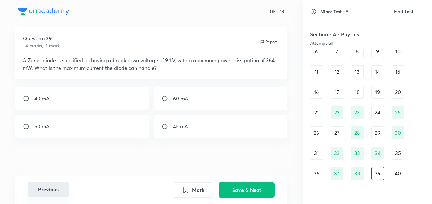
click at [48, 186] on button "Previous" at bounding box center [48, 189] width 41 height 15
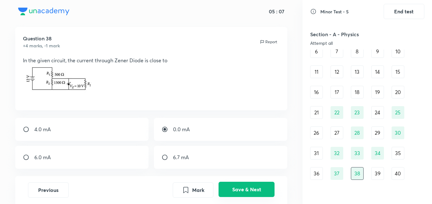
click at [240, 194] on button "Save & Next" at bounding box center [247, 189] width 56 height 15
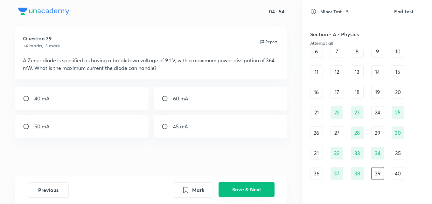
click at [248, 194] on button "Save & Next" at bounding box center [247, 189] width 56 height 15
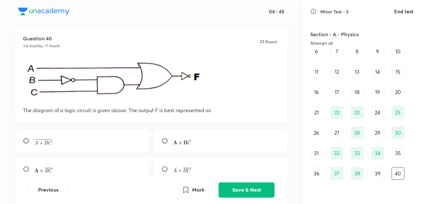
click at [66, 121] on div "Question 40 +4 marks, -1 mark Report The diagram of a logic circuit is given ab…" at bounding box center [151, 74] width 272 height 95
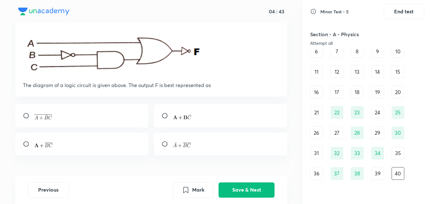
scroll to position [37, 0]
click at [41, 114] on img at bounding box center [43, 116] width 18 height 5
click at [238, 194] on button "Save & Next" at bounding box center [247, 189] width 56 height 15
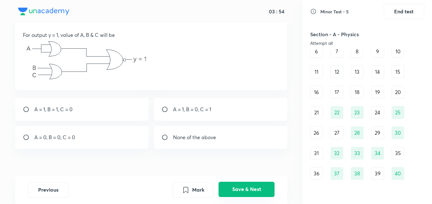
scroll to position [71, 0]
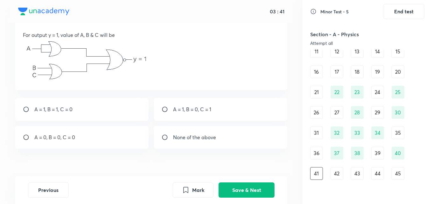
click at [58, 112] on p "A = 1, B = 1, C = 0" at bounding box center [53, 110] width 38 height 8
click at [168, 111] on input "radio" at bounding box center [167, 109] width 11 height 6
click at [75, 138] on p "A = 0, B = 0, C = 0" at bounding box center [54, 138] width 41 height 8
click at [69, 106] on p "A = 1, B = 1, C = 0" at bounding box center [53, 110] width 38 height 8
click at [70, 139] on p "A = 0, B = 0, C = 0" at bounding box center [54, 138] width 41 height 8
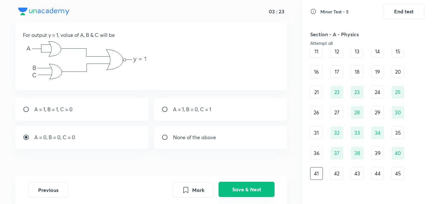
click at [230, 185] on button "Save & Next" at bounding box center [247, 189] width 56 height 15
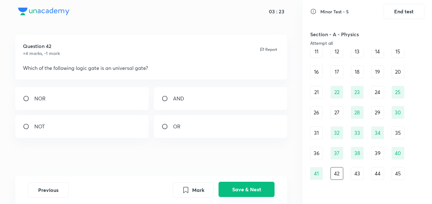
scroll to position [3, 0]
click at [43, 125] on p "NOT" at bounding box center [39, 127] width 10 height 8
click at [225, 191] on button "Save & Next" at bounding box center [247, 189] width 56 height 15
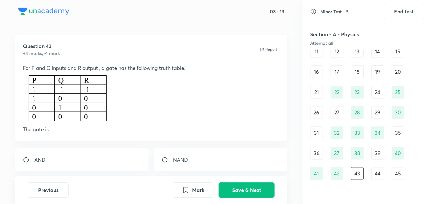
click at [164, 99] on p at bounding box center [151, 99] width 257 height 54
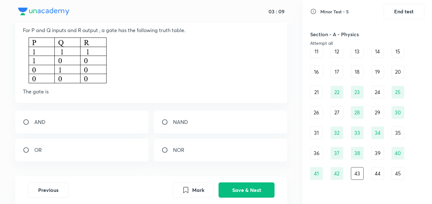
scroll to position [42, 0]
click at [62, 116] on div "AND" at bounding box center [81, 121] width 133 height 23
click at [243, 187] on button "Save & Next" at bounding box center [247, 189] width 56 height 15
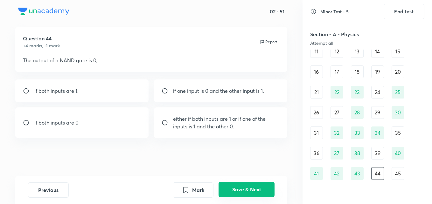
scroll to position [11, 0]
click at [61, 89] on p "if both inputs are 1." at bounding box center [56, 91] width 44 height 8
click at [244, 186] on button "Save & Next" at bounding box center [247, 189] width 56 height 15
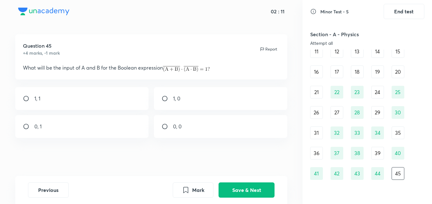
click at [32, 126] on input "radio" at bounding box center [28, 126] width 11 height 6
click at [187, 122] on div "0, 0" at bounding box center [220, 126] width 133 height 23
click at [249, 187] on button "Save & Next" at bounding box center [247, 189] width 56 height 15
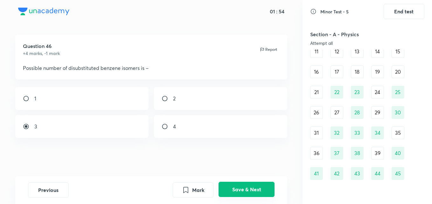
scroll to position [140, 0]
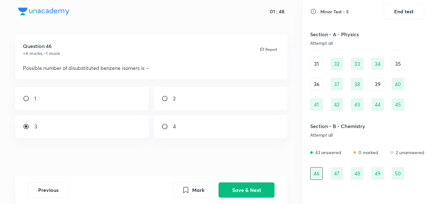
click at [394, 66] on div "35" at bounding box center [398, 64] width 13 height 13
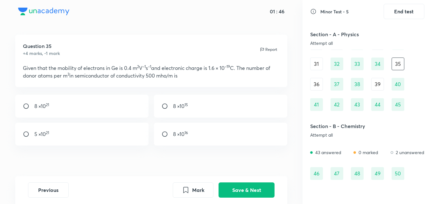
click at [413, 79] on div "1 2 3 4 5 6 7 8 9 10 11 12 13 14 15 16 17 18 19 20 21 22 23 24 25 26 27 28 29 3…" at bounding box center [367, 23] width 114 height 176
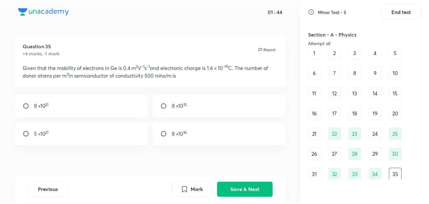
scroll to position [13, 0]
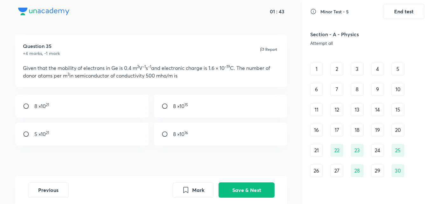
click at [378, 170] on div "29" at bounding box center [377, 170] width 13 height 13
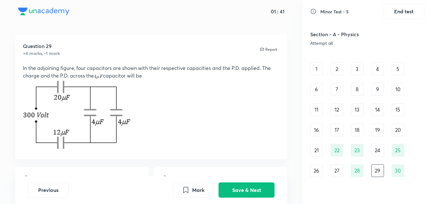
click at [338, 172] on div "27" at bounding box center [336, 170] width 13 height 13
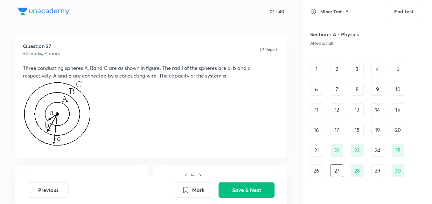
click at [318, 171] on div "26" at bounding box center [316, 170] width 13 height 13
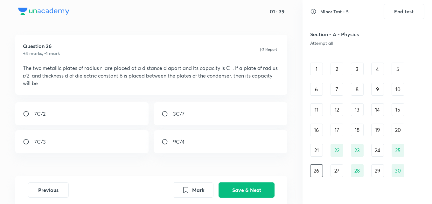
click at [312, 149] on div "21" at bounding box center [316, 150] width 13 height 13
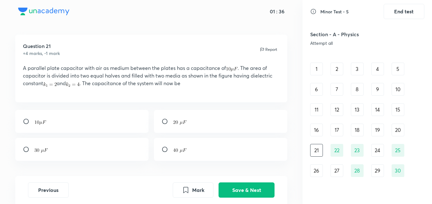
click at [403, 129] on div "20" at bounding box center [398, 130] width 13 height 13
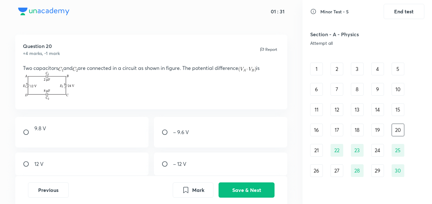
click at [378, 128] on div "19" at bounding box center [377, 130] width 13 height 13
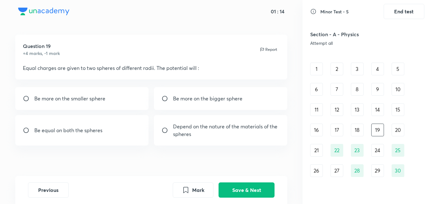
click at [108, 97] on div "Be more on the smaller sphere" at bounding box center [81, 98] width 133 height 23
click at [37, 128] on p "Be equal on both the spheres" at bounding box center [68, 131] width 68 height 8
click at [357, 132] on div "18" at bounding box center [357, 130] width 13 height 13
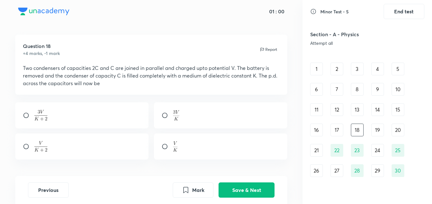
click at [373, 131] on div "19" at bounding box center [377, 130] width 13 height 13
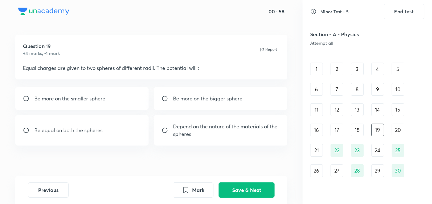
click at [103, 128] on div "Be equal on both the spheres" at bounding box center [81, 130] width 133 height 31
click at [240, 185] on button "Save & Next" at bounding box center [247, 189] width 56 height 15
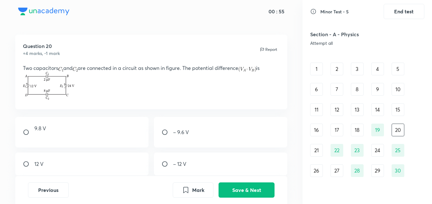
click at [315, 73] on div "1" at bounding box center [316, 69] width 13 height 13
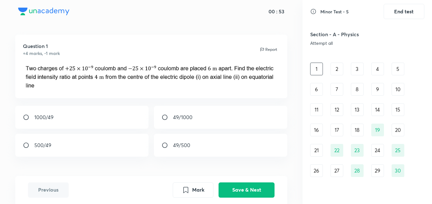
click at [239, 165] on div "Question 1 +4 marks, -1 mark Report 1000/49 49/1000 500/49 49/500" at bounding box center [151, 115] width 302 height 160
click at [237, 188] on button "Save & Next" at bounding box center [247, 189] width 56 height 15
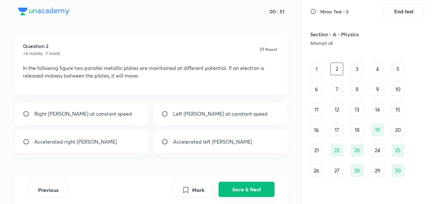
click at [237, 188] on button "Save & Next" at bounding box center [247, 189] width 56 height 15
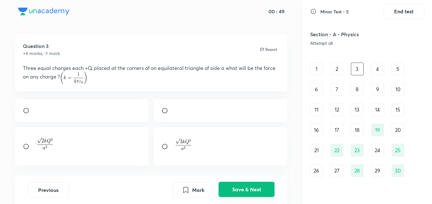
click at [237, 188] on button "Save & Next" at bounding box center [247, 189] width 56 height 15
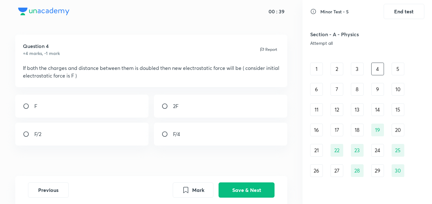
click at [39, 130] on p "F/2" at bounding box center [37, 134] width 7 height 8
click at [177, 130] on div "F/4" at bounding box center [220, 134] width 133 height 23
click at [234, 186] on button "Save & Next" at bounding box center [247, 189] width 56 height 15
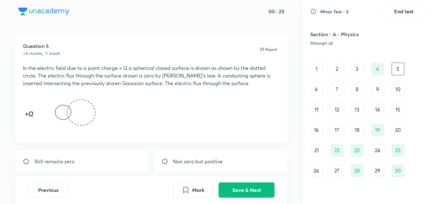
click at [376, 71] on div "4" at bounding box center [377, 69] width 13 height 13
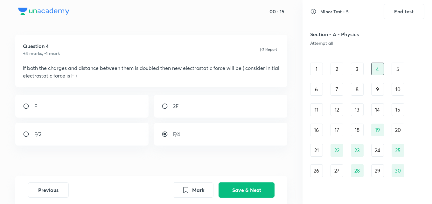
click at [61, 104] on div "F" at bounding box center [81, 106] width 133 height 23
click at [231, 188] on button "Save & Next" at bounding box center [247, 189] width 56 height 15
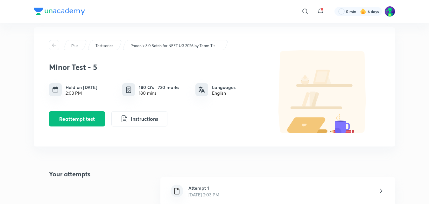
scroll to position [7, 0]
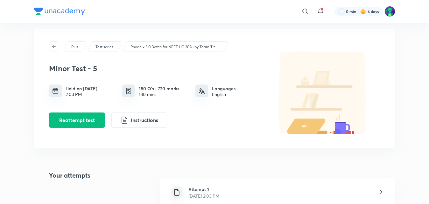
click at [234, 183] on div "Attempt 1 Oct 5, 2025, 2:03 PM" at bounding box center [277, 192] width 235 height 29
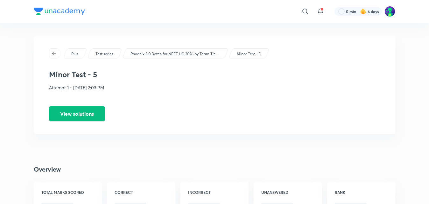
drag, startPoint x: 428, startPoint y: 27, endPoint x: 432, endPoint y: 28, distance: 3.6
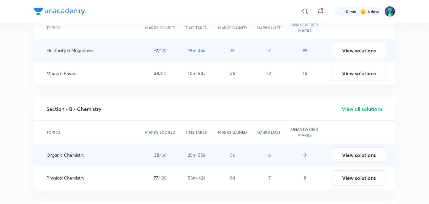
scroll to position [883, 0]
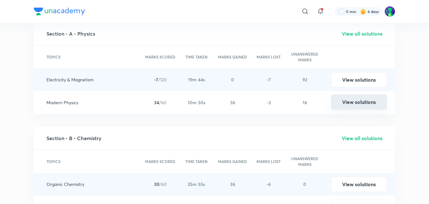
click at [358, 102] on button "View solutions" at bounding box center [359, 101] width 56 height 15
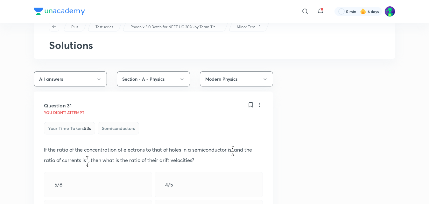
scroll to position [34, 0]
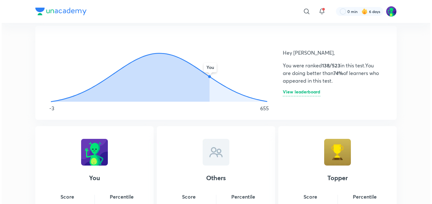
scroll to position [358, 0]
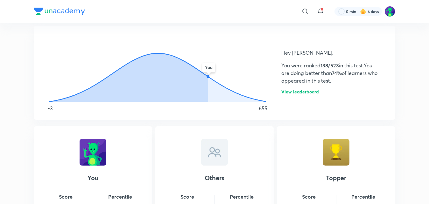
click at [290, 92] on h6 "View leaderboard" at bounding box center [300, 93] width 38 height 7
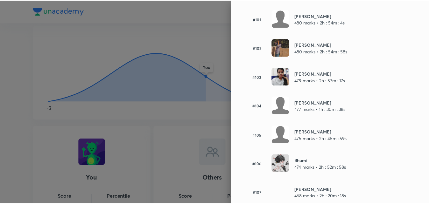
scroll to position [2896, 0]
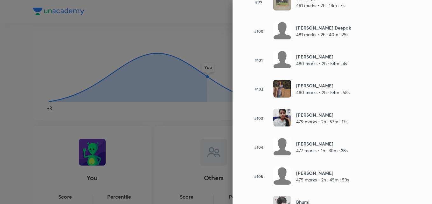
click at [212, 12] on div at bounding box center [216, 102] width 432 height 204
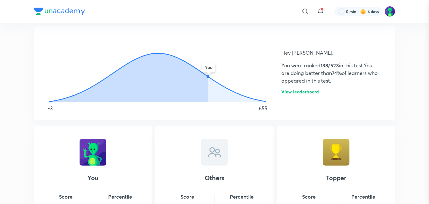
scroll to position [0, 0]
